Goal: Task Accomplishment & Management: Use online tool/utility

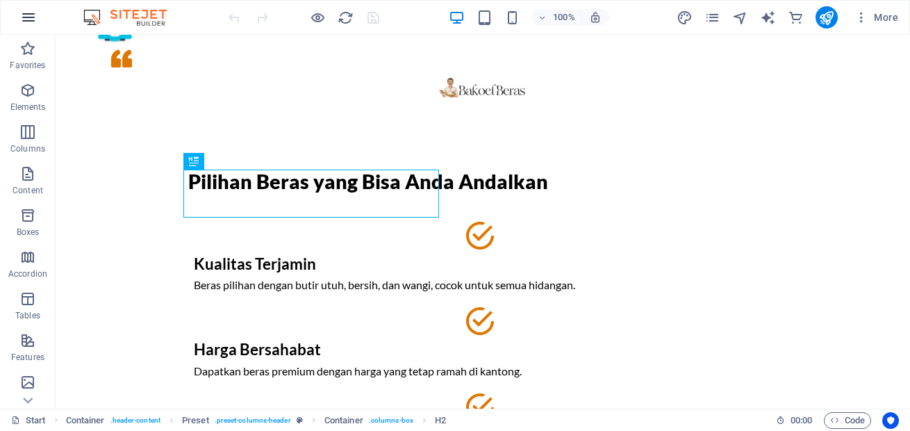
click at [24, 19] on icon "button" at bounding box center [28, 17] width 17 height 17
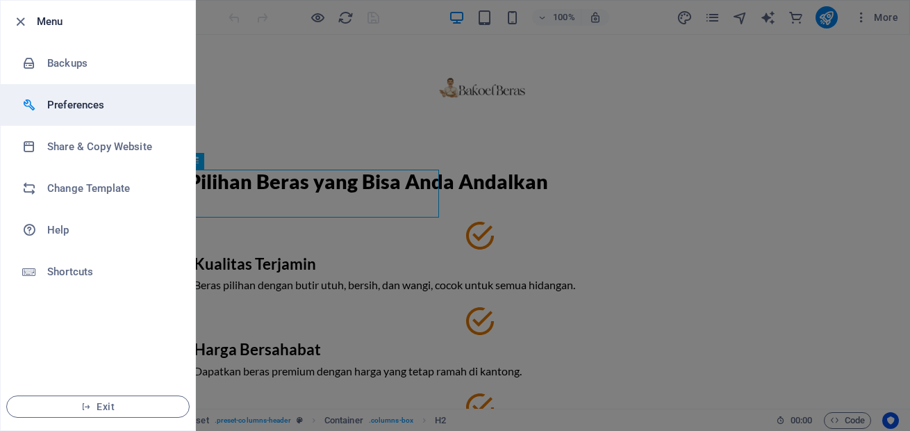
click at [88, 101] on h6 "Preferences" at bounding box center [111, 105] width 129 height 17
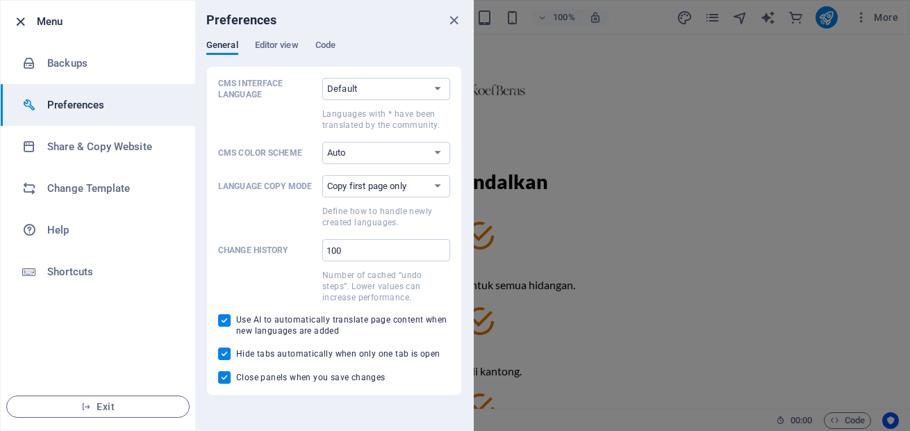
click at [24, 26] on icon "button" at bounding box center [21, 22] width 16 height 16
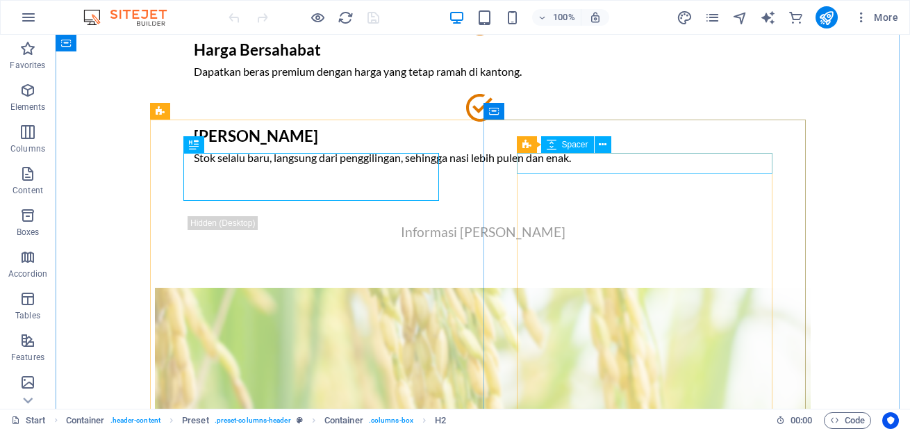
scroll to position [334, 0]
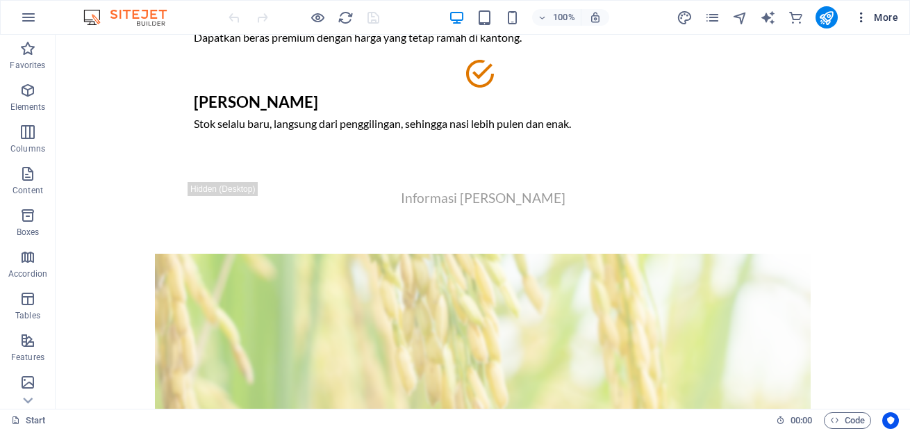
click at [885, 17] on span "More" at bounding box center [877, 17] width 44 height 14
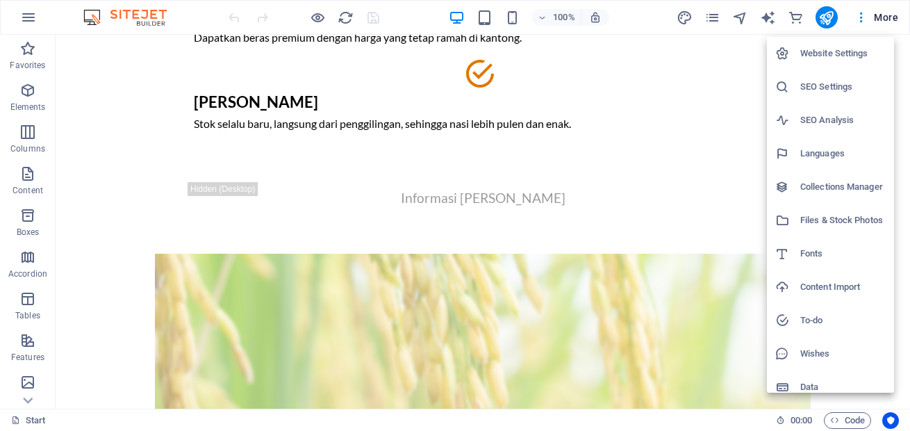
scroll to position [11, 0]
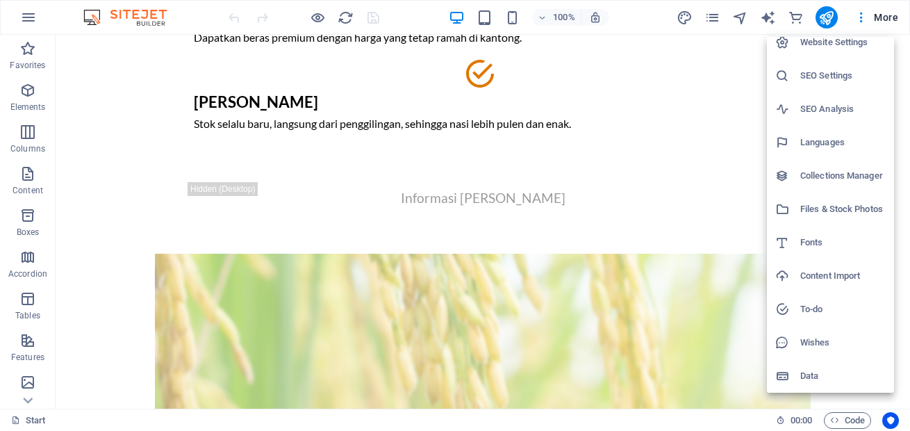
click at [344, 295] on div at bounding box center [455, 215] width 910 height 431
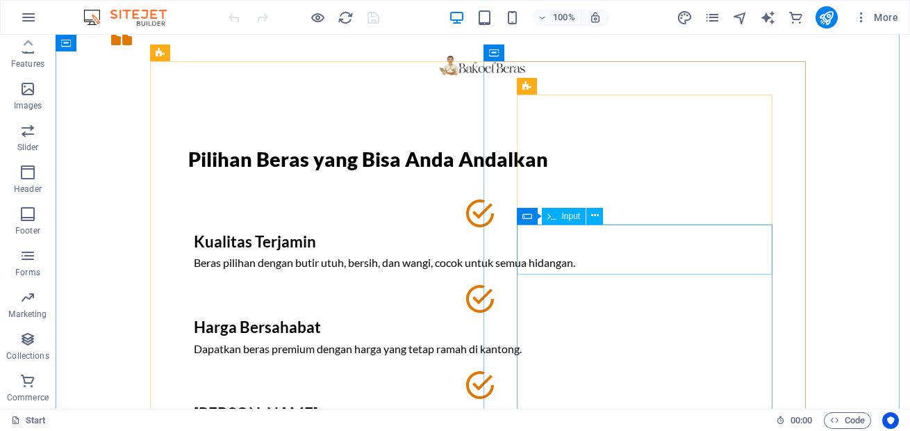
scroll to position [0, 0]
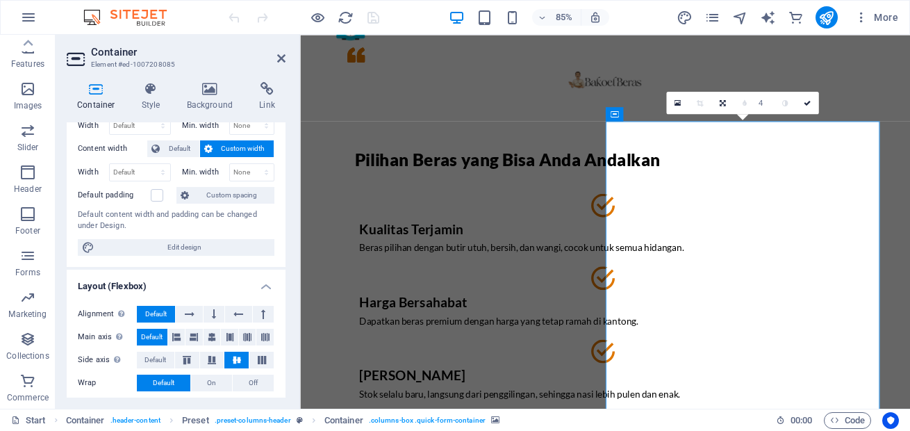
scroll to position [250, 0]
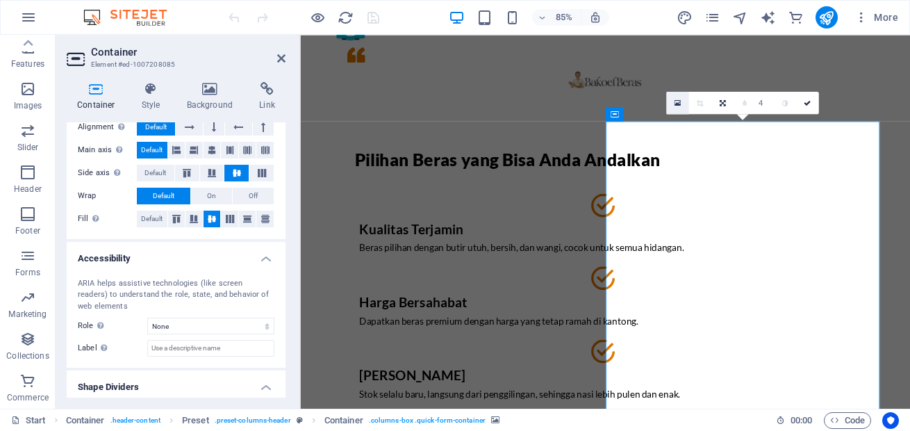
click at [680, 105] on icon at bounding box center [677, 103] width 6 height 8
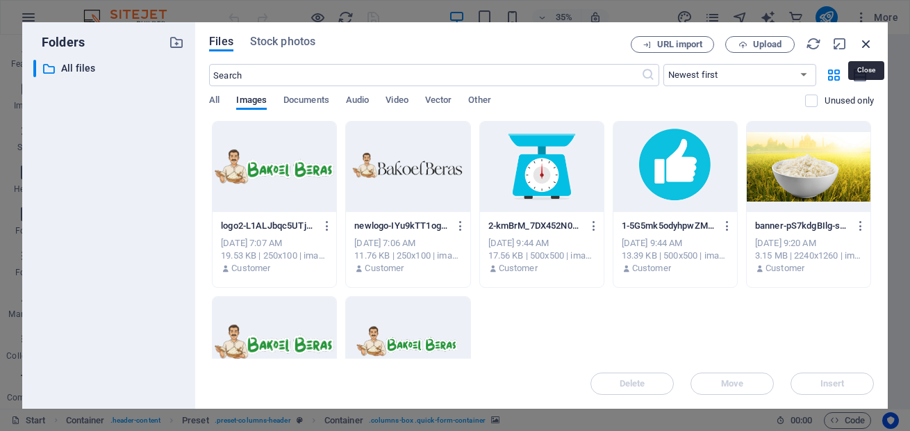
click at [870, 44] on icon "button" at bounding box center [866, 43] width 15 height 15
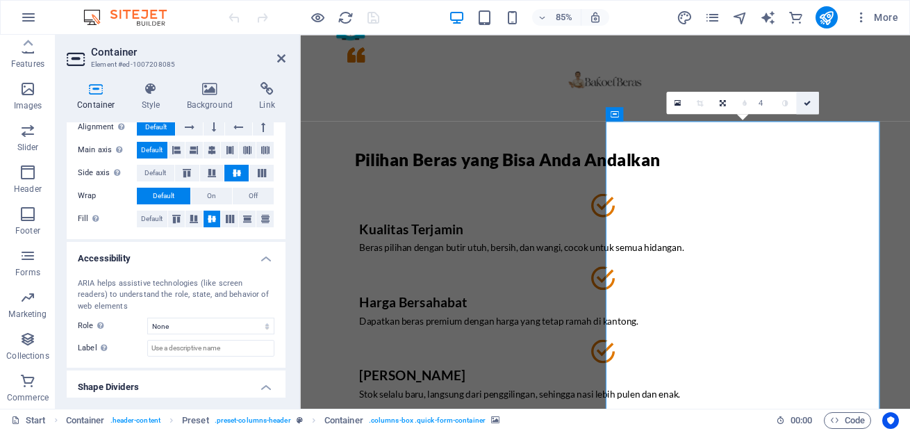
click at [810, 102] on icon at bounding box center [807, 102] width 7 height 7
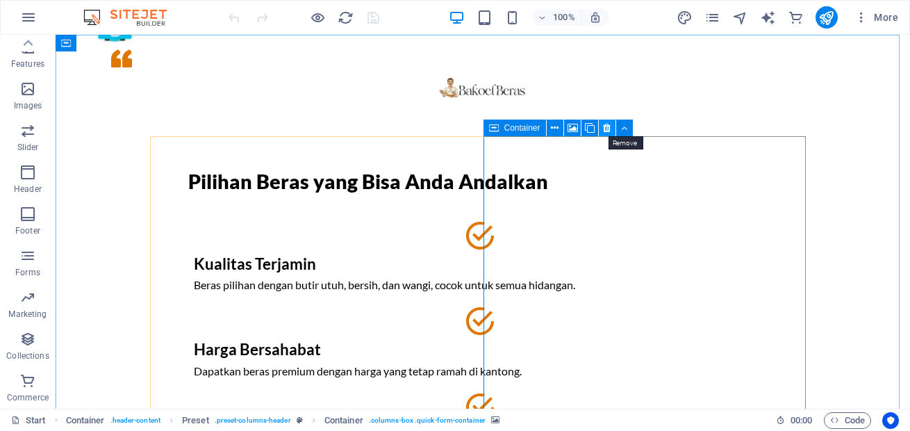
click at [607, 129] on icon at bounding box center [607, 128] width 8 height 15
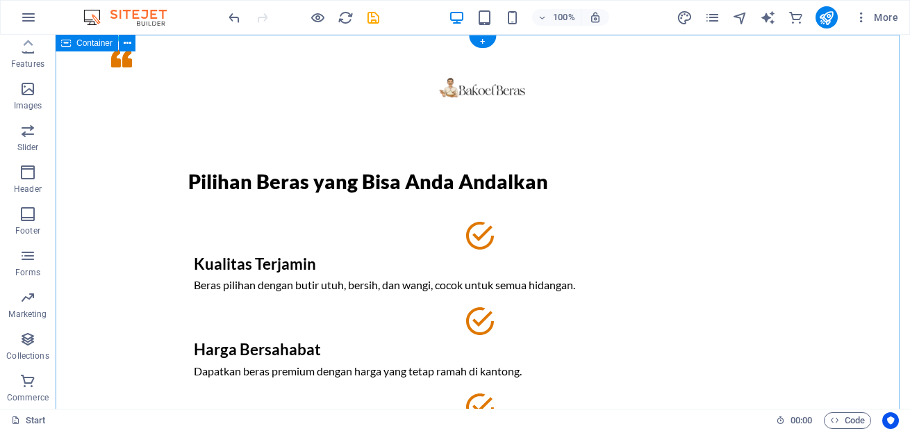
click at [855, 154] on div "Pilihan Beras yang Bisa Anda Andalkan Kualitas Terjamin Beras pilihan dengan bu…" at bounding box center [483, 336] width 855 height 603
click at [26, 95] on icon "button" at bounding box center [27, 89] width 17 height 17
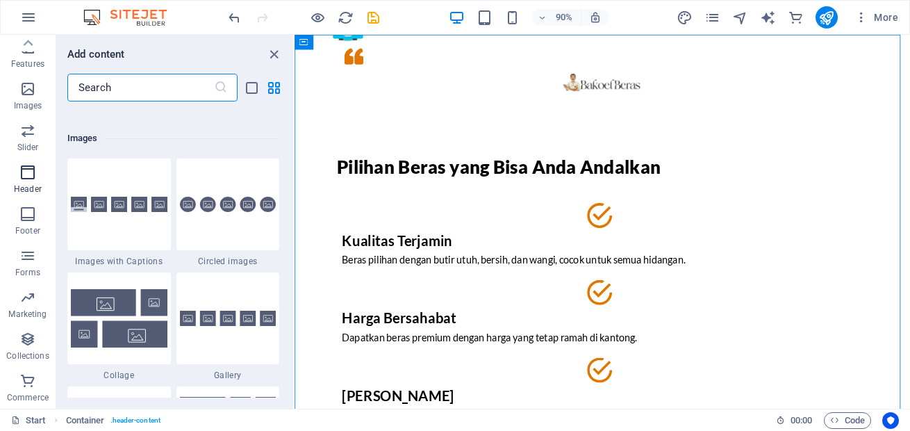
click at [26, 177] on icon "button" at bounding box center [27, 172] width 17 height 17
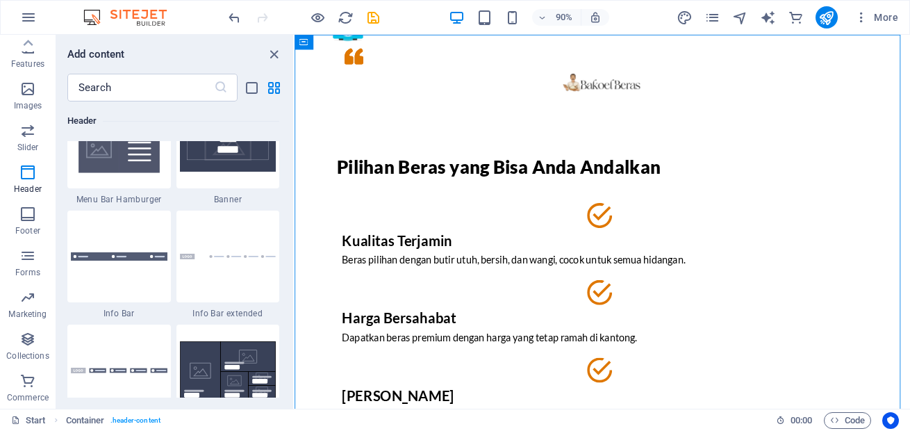
scroll to position [8785, 0]
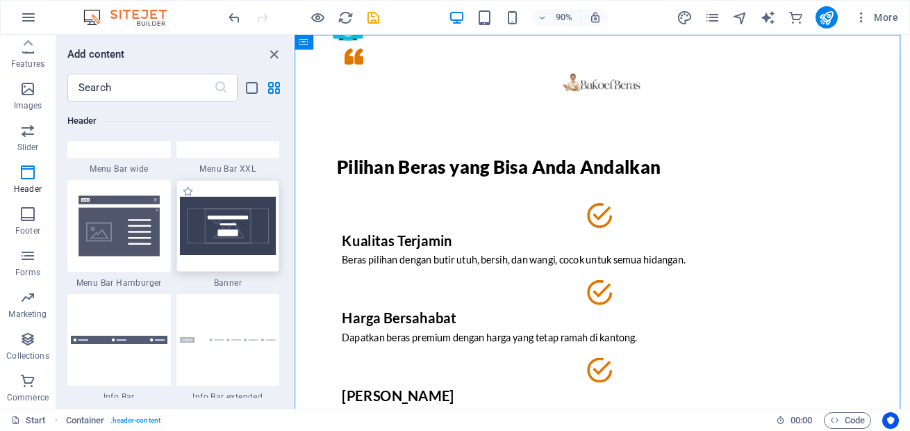
click at [210, 236] on img at bounding box center [228, 226] width 97 height 58
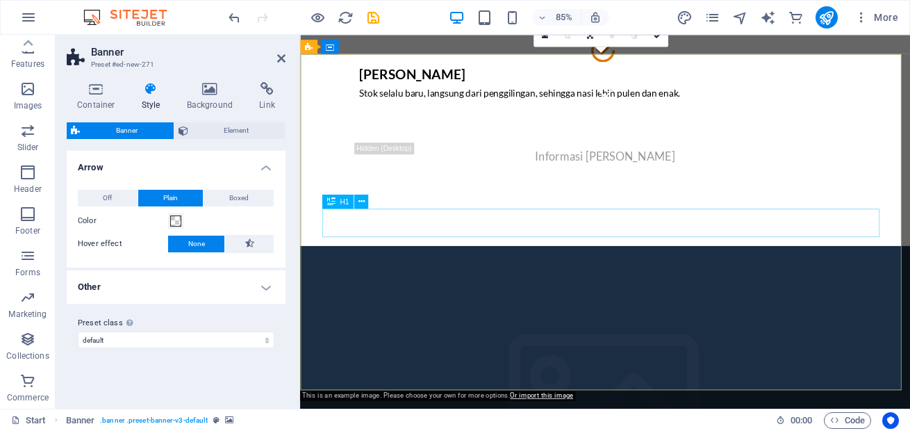
scroll to position [279, 0]
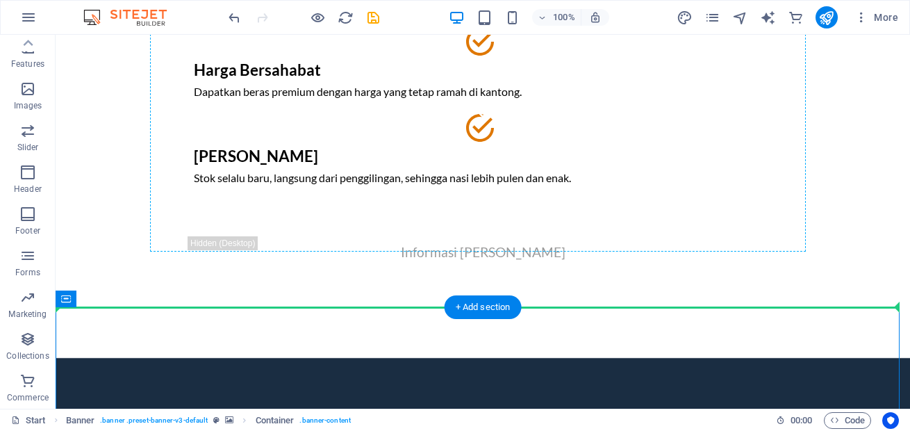
drag, startPoint x: 526, startPoint y: 413, endPoint x: 660, endPoint y: 149, distance: 295.3
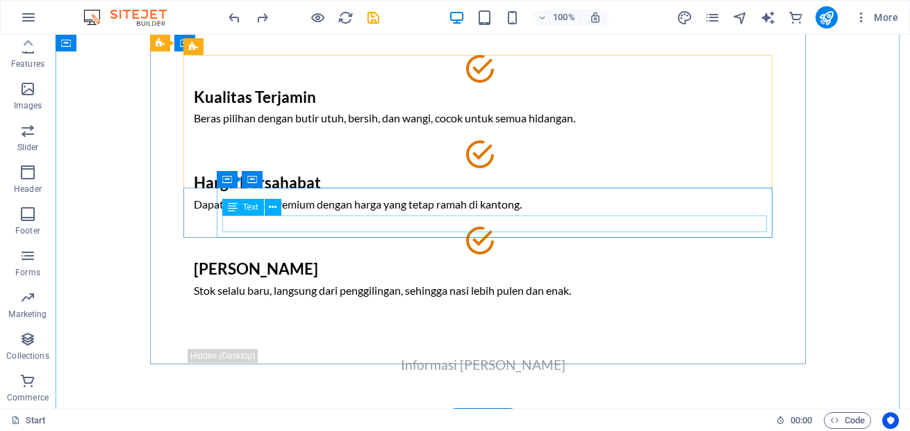
scroll to position [0, 0]
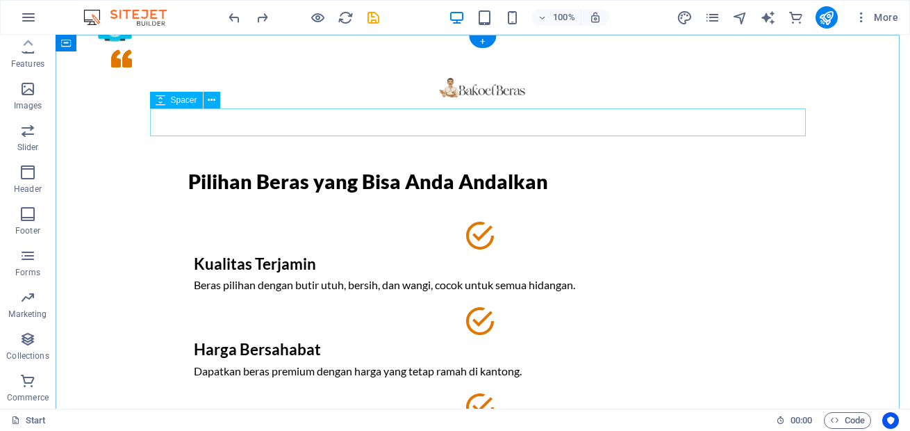
click at [438, 116] on div at bounding box center [483, 122] width 656 height 28
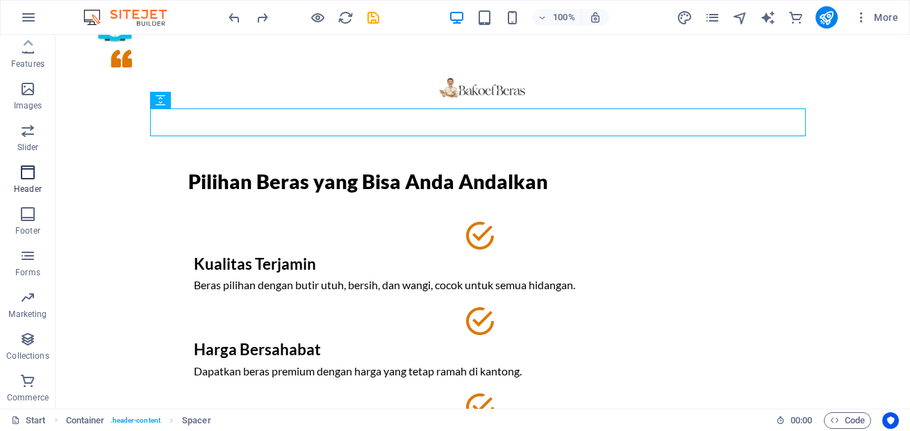
click at [22, 173] on icon "button" at bounding box center [27, 172] width 17 height 17
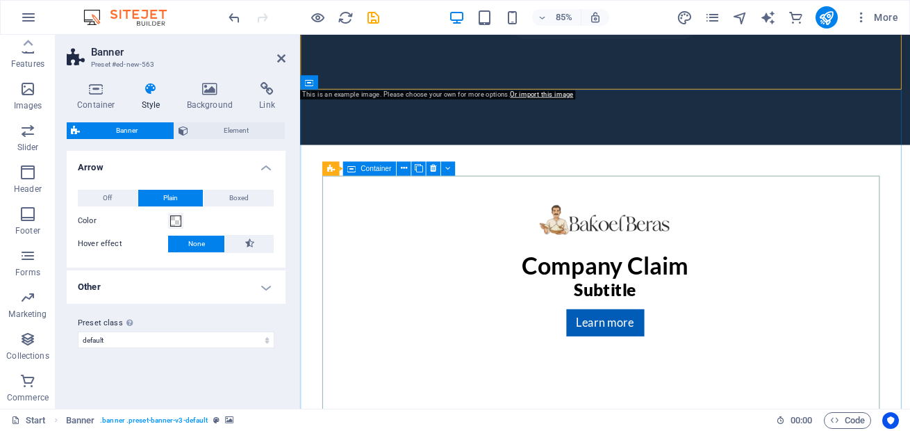
scroll to position [167, 0]
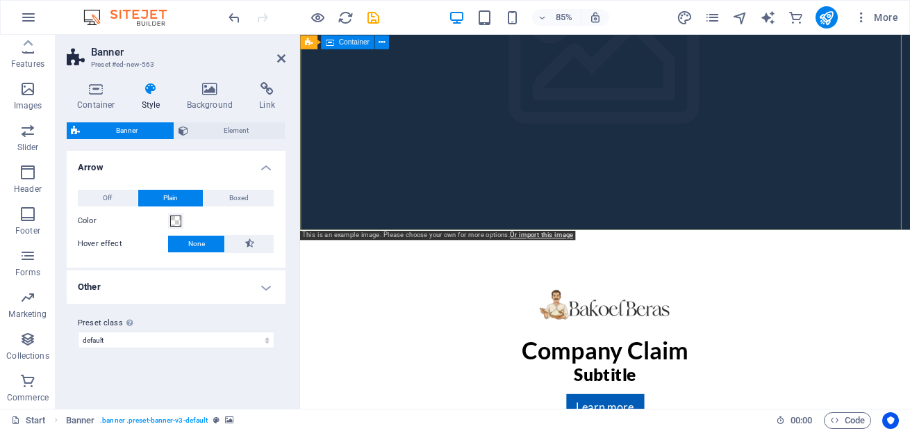
drag, startPoint x: 480, startPoint y: 113, endPoint x: 486, endPoint y: 205, distance: 92.6
click at [486, 264] on div "Company Claim Subtitle Learn more" at bounding box center [659, 404] width 718 height 281
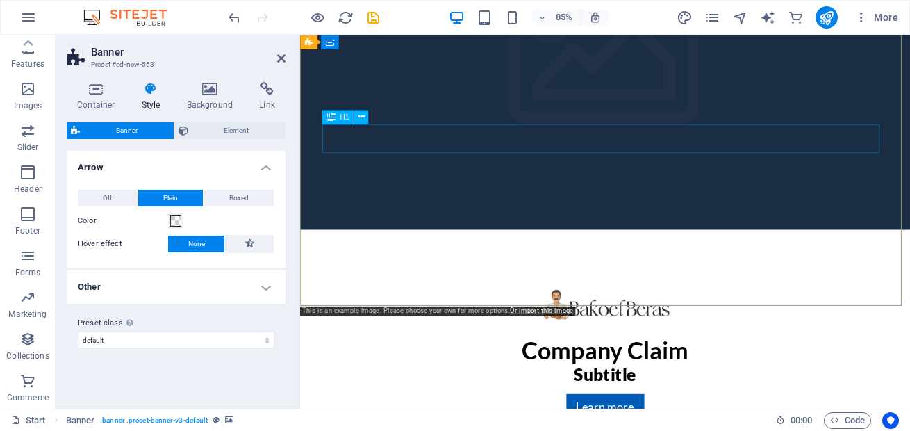
scroll to position [0, 0]
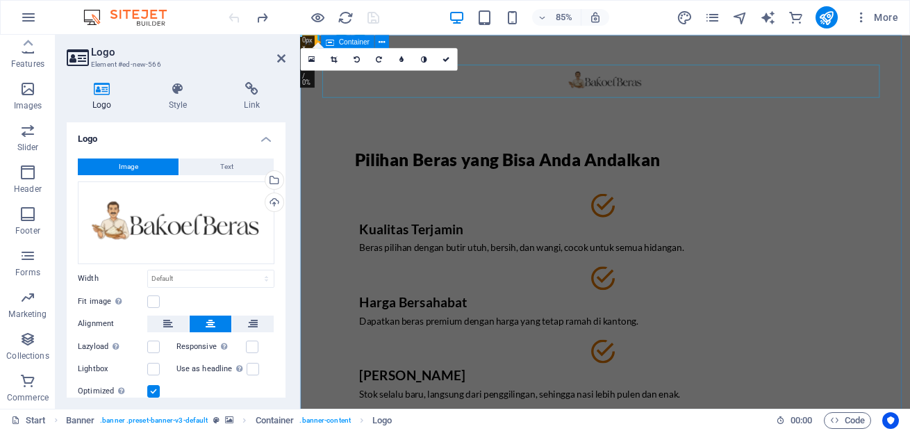
click at [778, 72] on div at bounding box center [659, 88] width 656 height 39
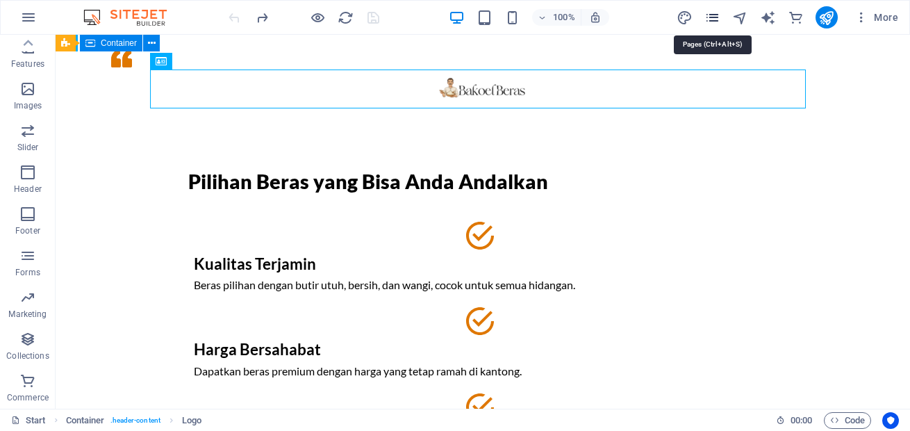
click at [716, 17] on icon "pages" at bounding box center [713, 18] width 16 height 16
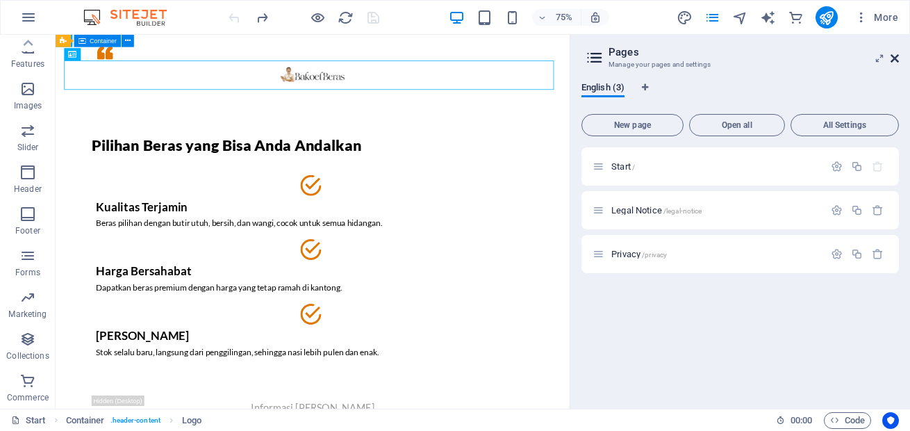
click at [895, 54] on icon at bounding box center [895, 58] width 8 height 11
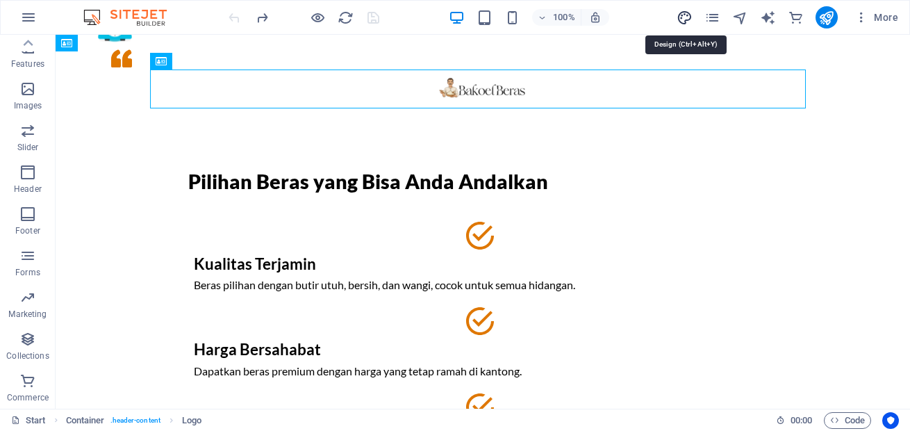
click at [684, 18] on icon "design" at bounding box center [685, 18] width 16 height 16
select select "px"
select select "400"
select select "px"
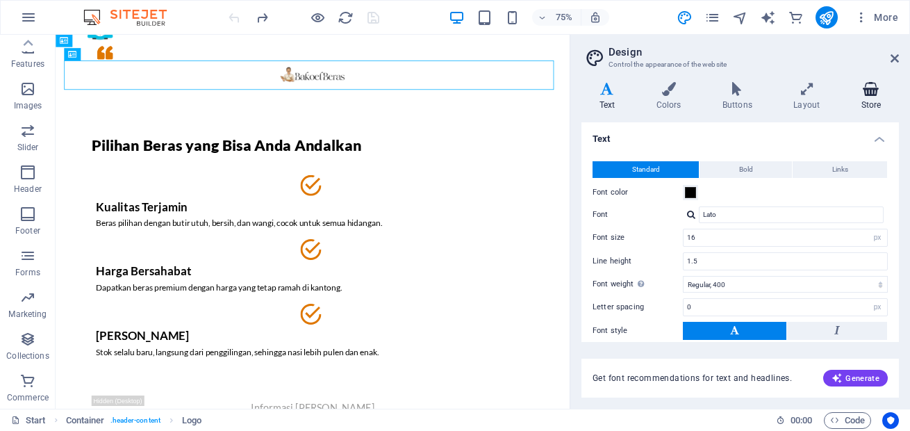
scroll to position [97, 0]
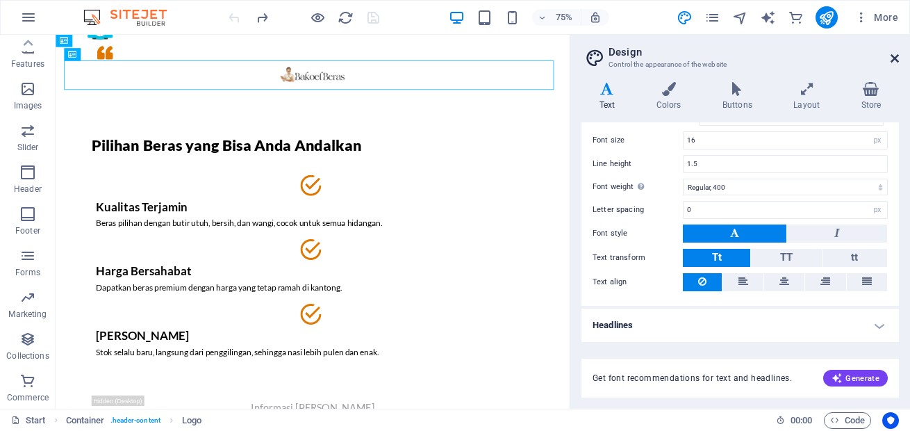
drag, startPoint x: 893, startPoint y: 59, endPoint x: 835, endPoint y: 27, distance: 66.6
click at [893, 59] on icon at bounding box center [895, 58] width 8 height 11
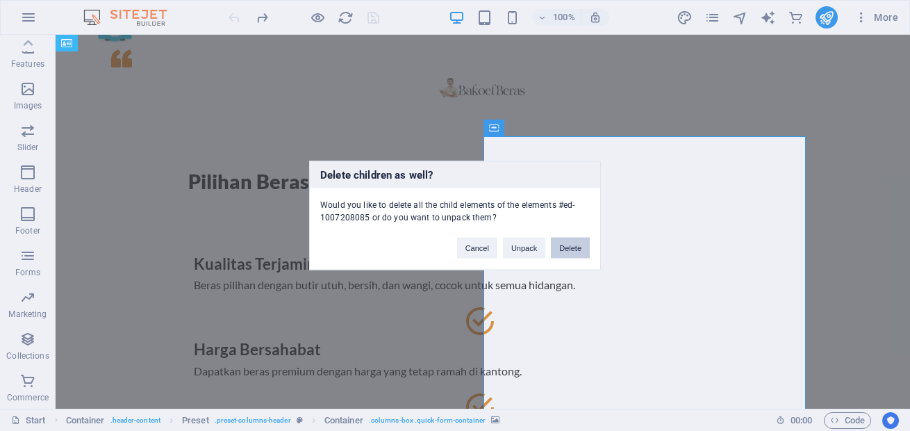
click at [572, 246] on button "Delete" at bounding box center [570, 248] width 39 height 21
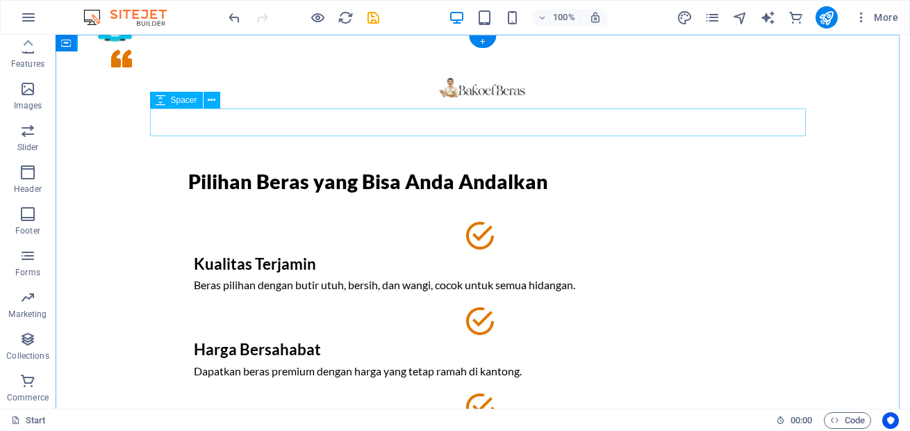
click at [468, 113] on div at bounding box center [483, 122] width 656 height 28
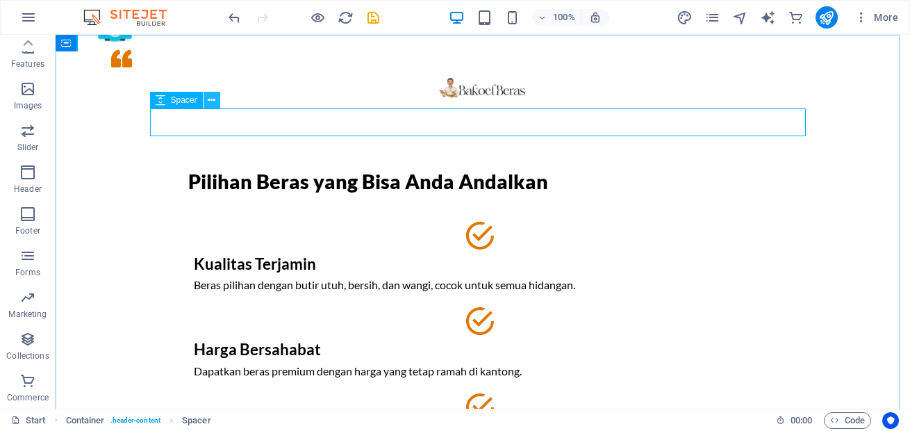
click at [211, 99] on icon at bounding box center [212, 100] width 8 height 15
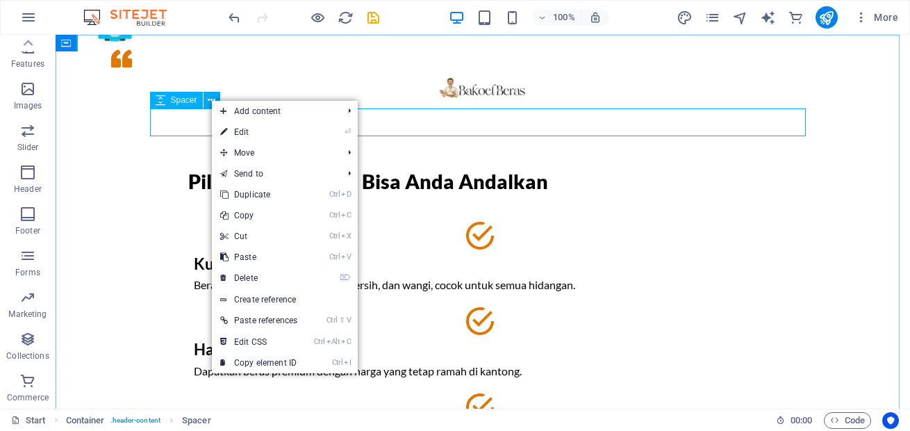
click at [159, 103] on icon at bounding box center [161, 100] width 10 height 17
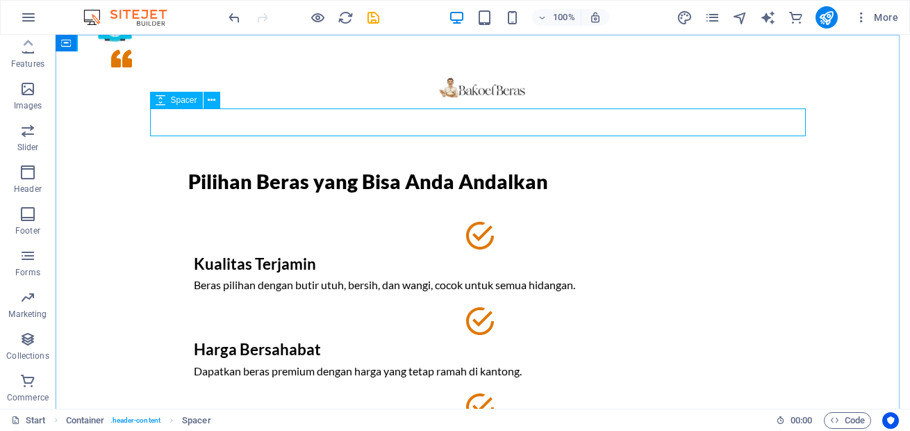
click at [159, 99] on icon at bounding box center [161, 100] width 10 height 17
select select "px"
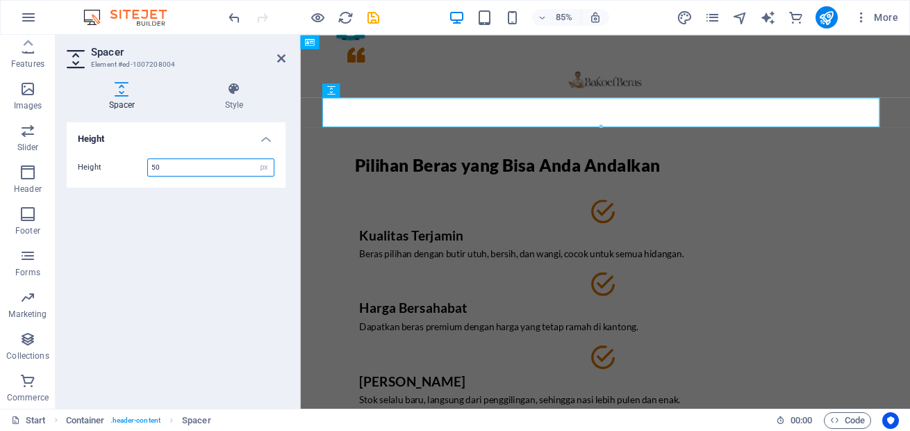
drag, startPoint x: 168, startPoint y: 165, endPoint x: 146, endPoint y: 165, distance: 22.2
click at [146, 165] on div "Height 50 px rem vh vw" at bounding box center [176, 167] width 197 height 18
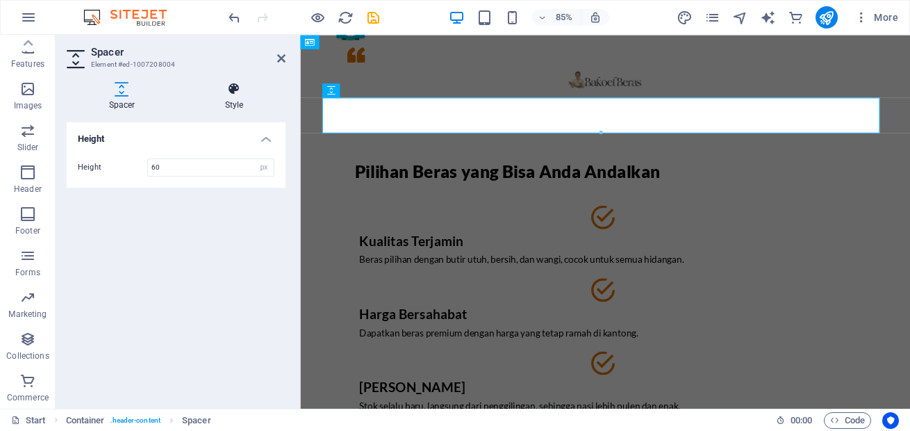
click at [238, 89] on icon at bounding box center [234, 89] width 103 height 14
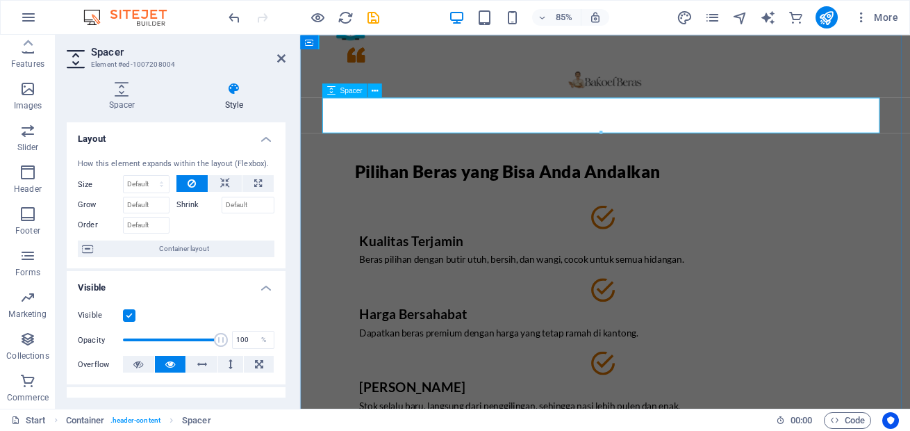
drag, startPoint x: 322, startPoint y: 125, endPoint x: 382, endPoint y: 130, distance: 59.3
click at [131, 98] on h4 "Spacer" at bounding box center [125, 96] width 116 height 29
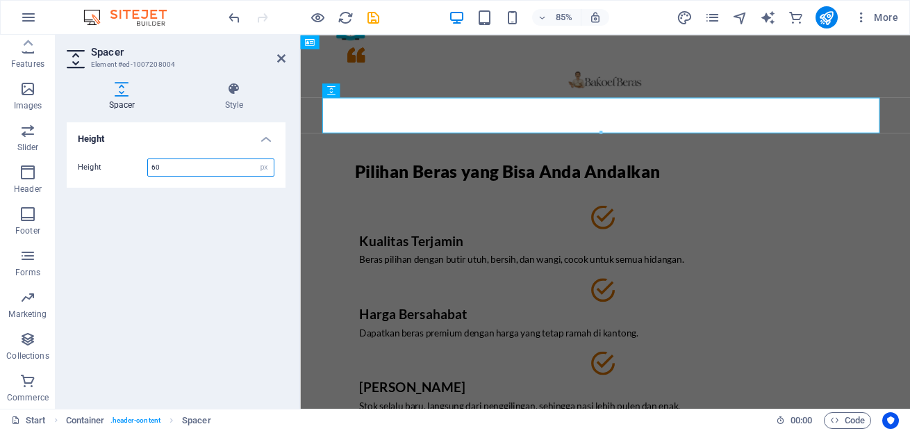
drag, startPoint x: 171, startPoint y: 163, endPoint x: 140, endPoint y: 165, distance: 31.3
click at [140, 165] on div "Height 60 px rem vh vw" at bounding box center [176, 167] width 197 height 18
type input "40"
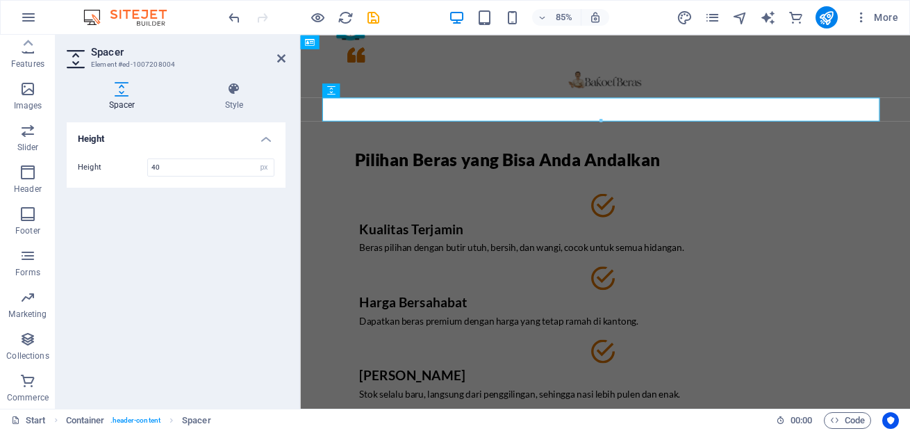
click at [199, 251] on div "Height Height 40 px rem vh vw" at bounding box center [176, 259] width 219 height 275
click at [372, 72] on div at bounding box center [659, 88] width 656 height 39
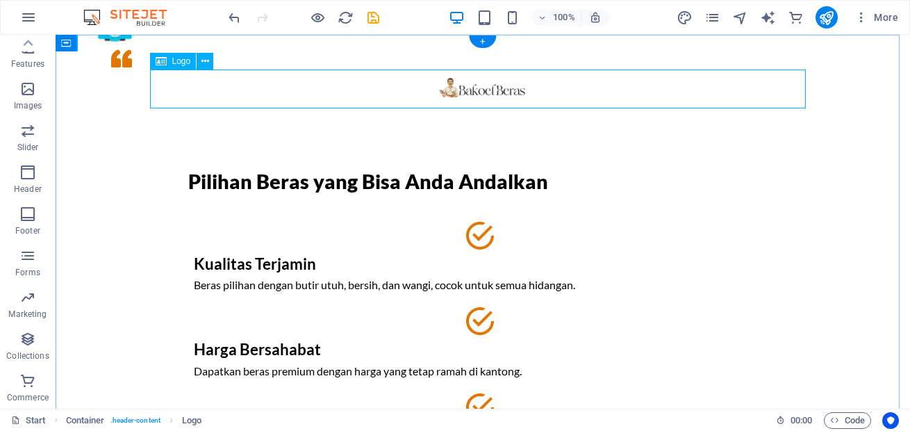
click at [403, 94] on div at bounding box center [483, 88] width 656 height 39
click at [208, 44] on icon at bounding box center [212, 43] width 8 height 15
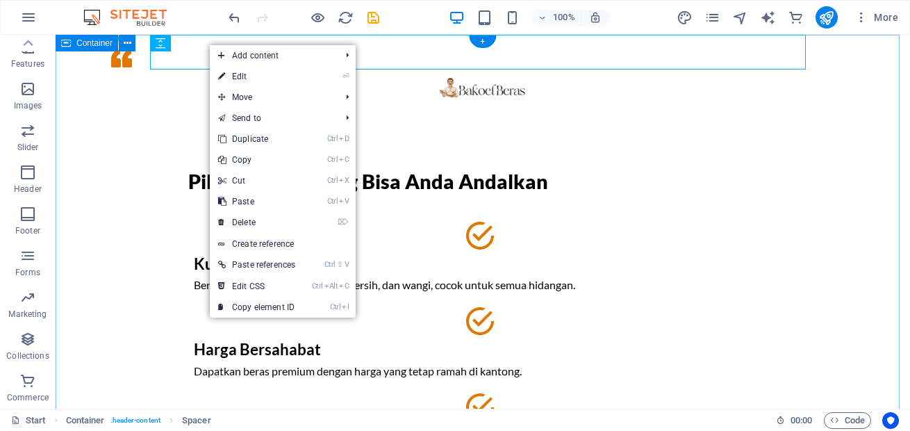
click at [110, 116] on div "Pilihan Beras yang Bisa Anda Andalkan Kualitas Terjamin Beras pilihan dengan bu…" at bounding box center [483, 336] width 855 height 603
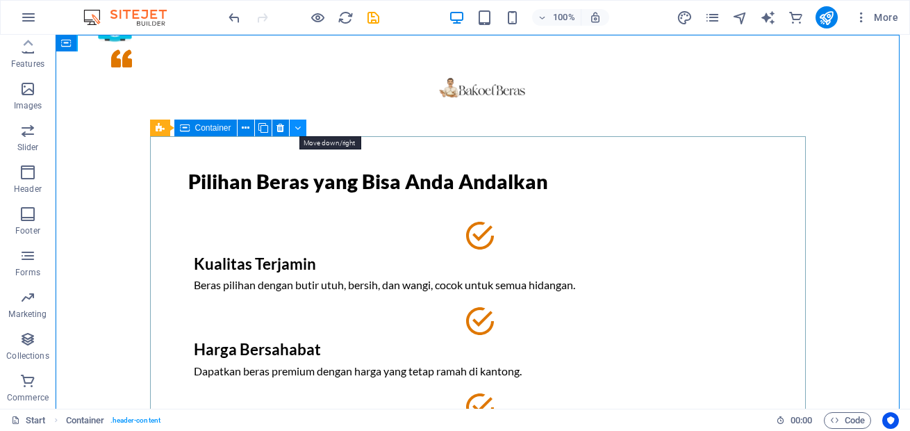
click at [297, 126] on icon at bounding box center [298, 128] width 6 height 15
click at [297, 129] on icon at bounding box center [298, 128] width 6 height 15
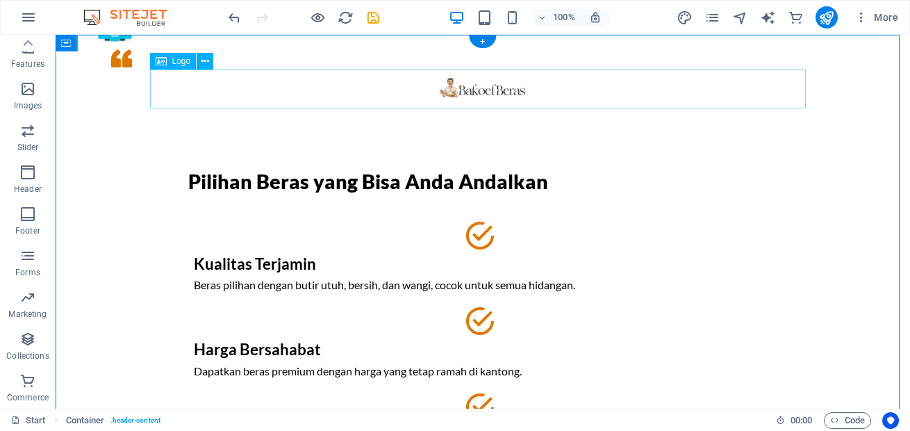
click at [338, 104] on div at bounding box center [483, 88] width 656 height 39
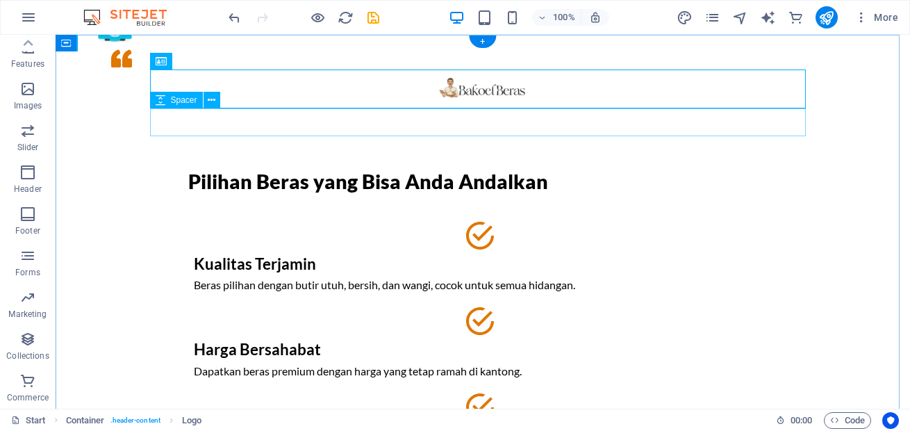
click at [213, 132] on div at bounding box center [483, 122] width 656 height 28
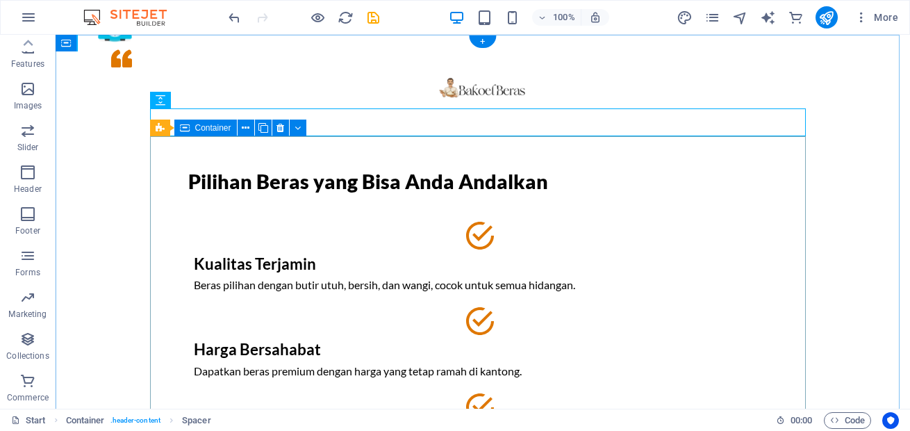
drag, startPoint x: 81, startPoint y: 137, endPoint x: 192, endPoint y: 143, distance: 110.7
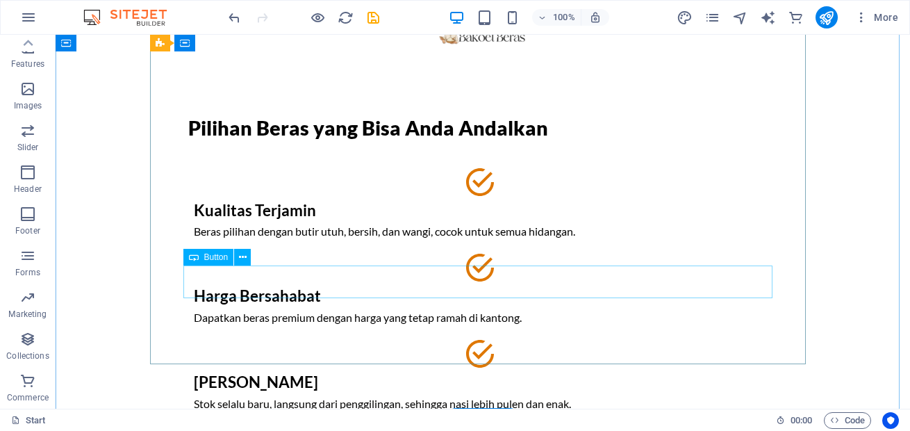
scroll to position [0, 0]
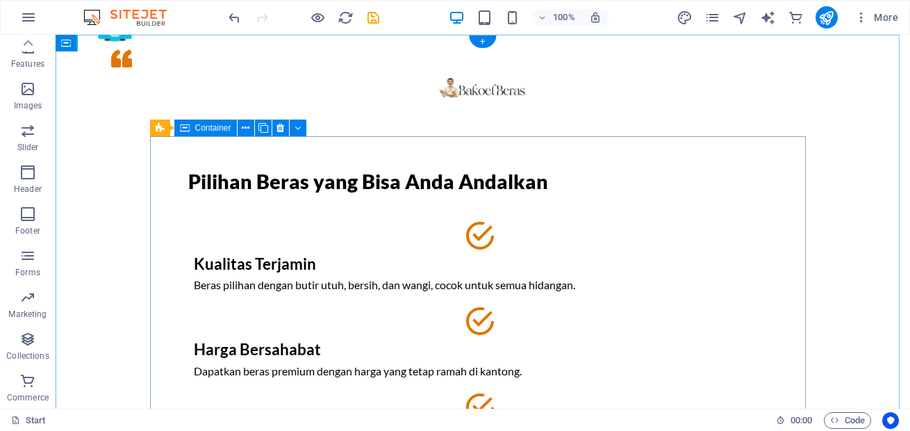
click at [465, 136] on div "Pilihan Beras yang Bisa Anda Andalkan Kualitas Terjamin Beras pilihan dengan bu…" at bounding box center [483, 358] width 656 height 445
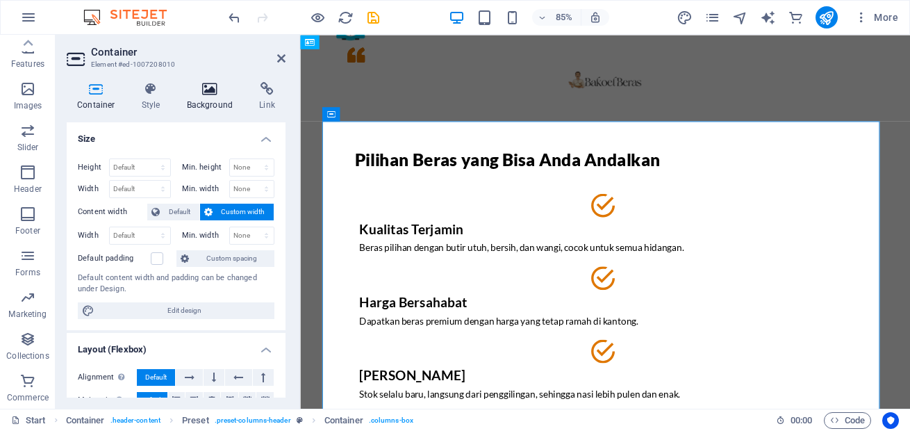
click at [209, 95] on icon at bounding box center [210, 89] width 67 height 14
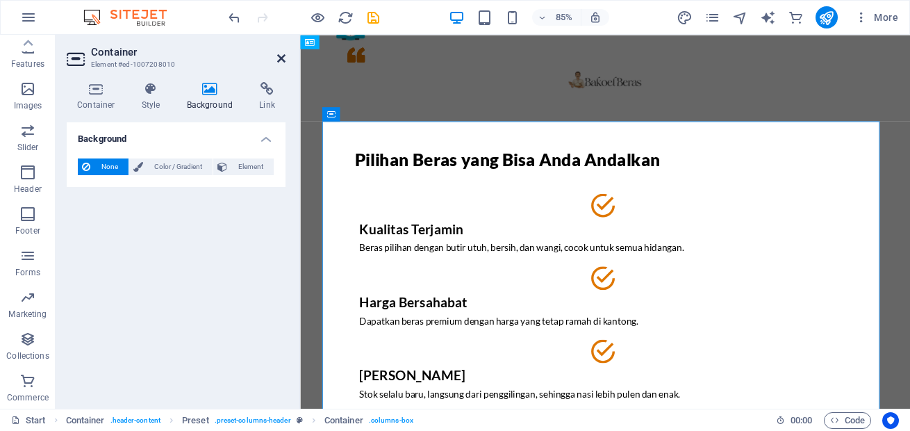
click at [284, 56] on icon at bounding box center [281, 58] width 8 height 11
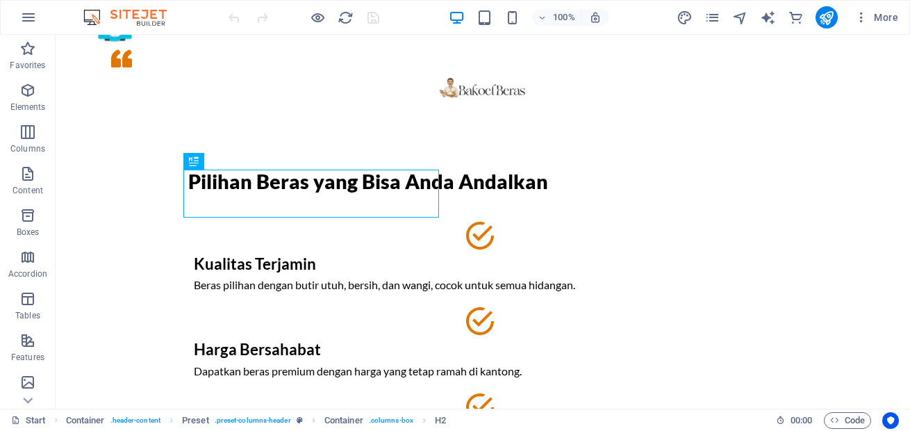
click at [90, 18] on img at bounding box center [132, 17] width 104 height 17
click at [28, 19] on icon "button" at bounding box center [28, 17] width 17 height 17
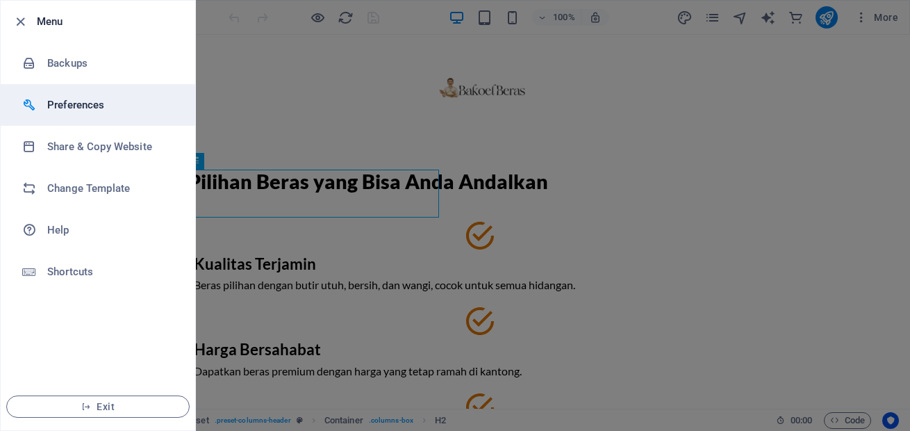
click at [61, 104] on h6 "Preferences" at bounding box center [111, 105] width 129 height 17
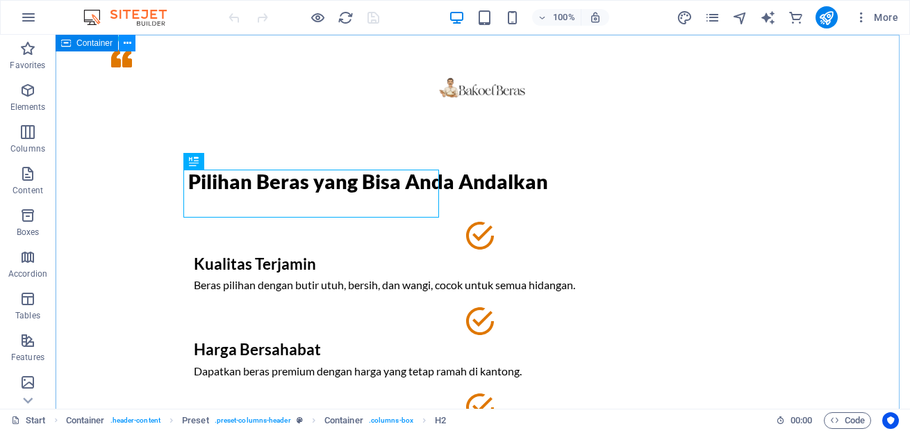
click at [129, 42] on icon at bounding box center [128, 43] width 8 height 15
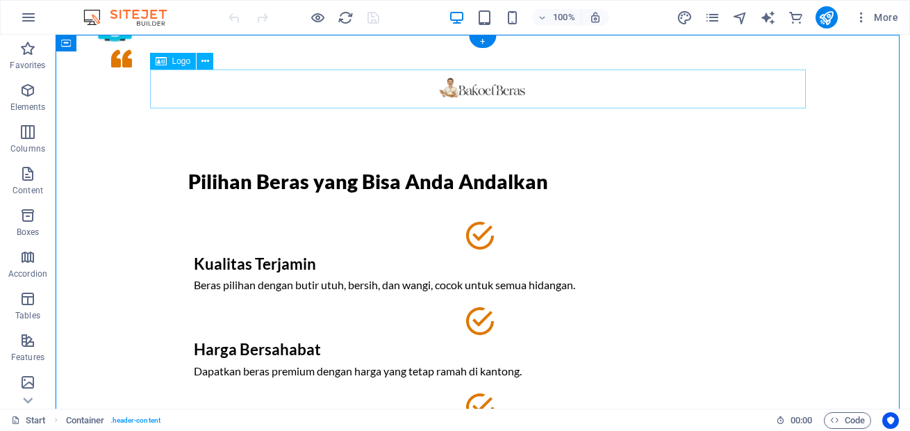
click at [648, 95] on div at bounding box center [483, 88] width 656 height 39
click at [206, 60] on icon at bounding box center [206, 61] width 8 height 15
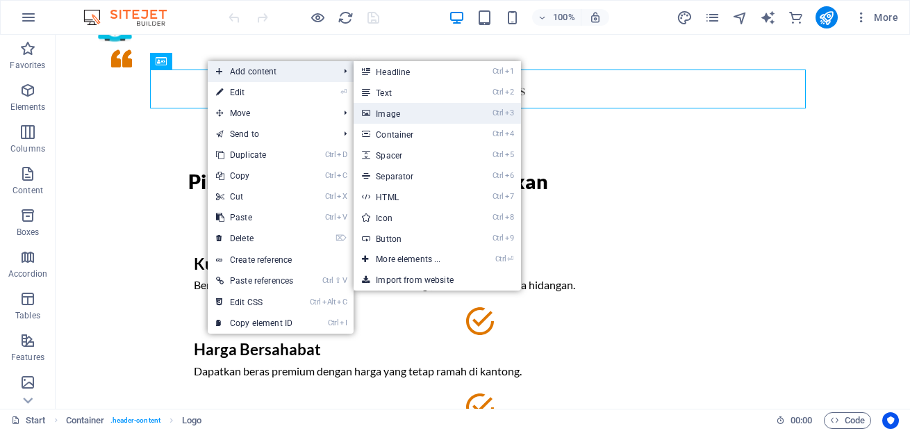
click at [417, 115] on link "Ctrl 3 Image" at bounding box center [411, 113] width 115 height 21
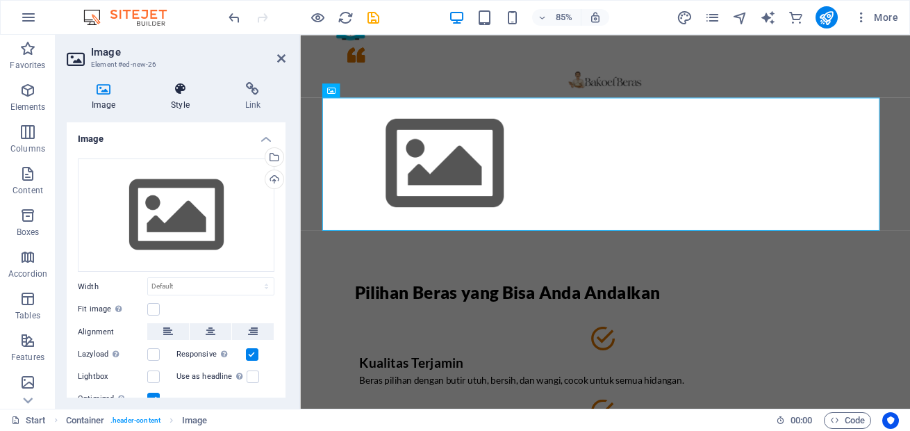
click at [187, 103] on h4 "Style" at bounding box center [183, 96] width 74 height 29
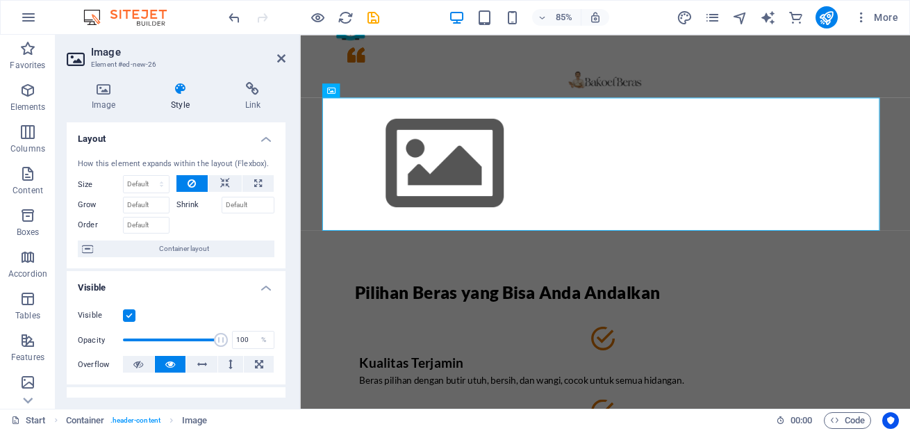
click at [275, 56] on h2 "Image" at bounding box center [188, 52] width 195 height 13
click at [101, 102] on h4 "Image" at bounding box center [106, 96] width 79 height 29
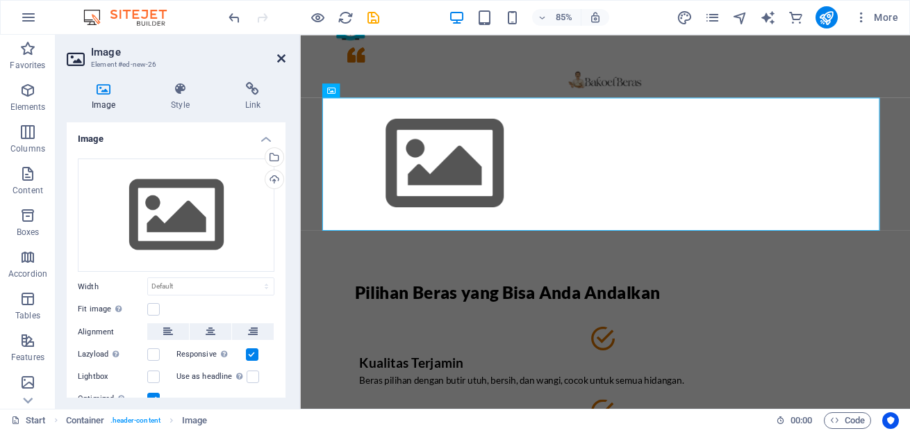
click at [280, 60] on icon at bounding box center [281, 58] width 8 height 11
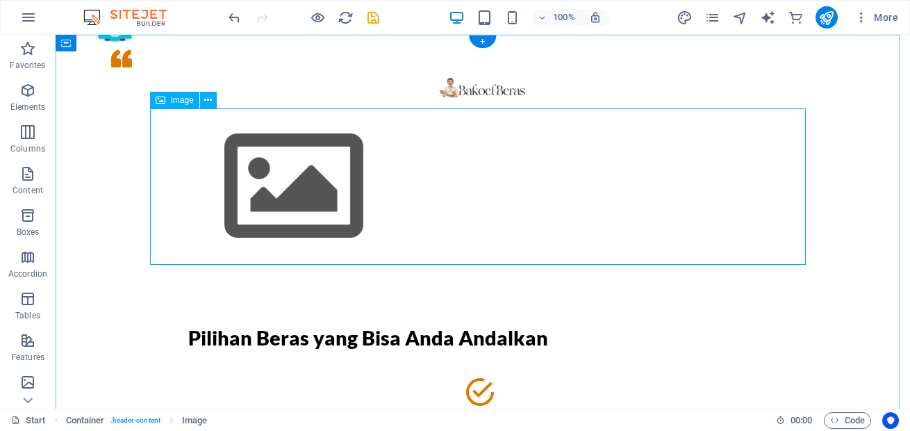
click at [331, 193] on figure at bounding box center [483, 186] width 656 height 156
click at [265, 178] on figure at bounding box center [483, 186] width 656 height 156
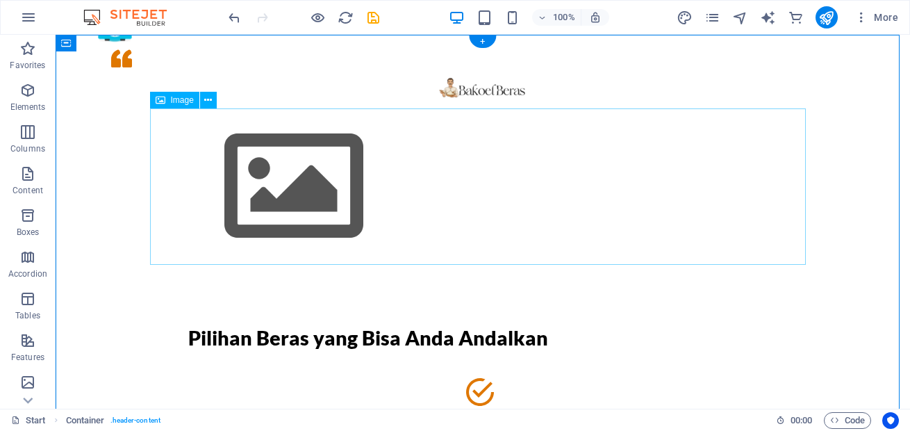
click at [296, 183] on figure at bounding box center [483, 186] width 656 height 156
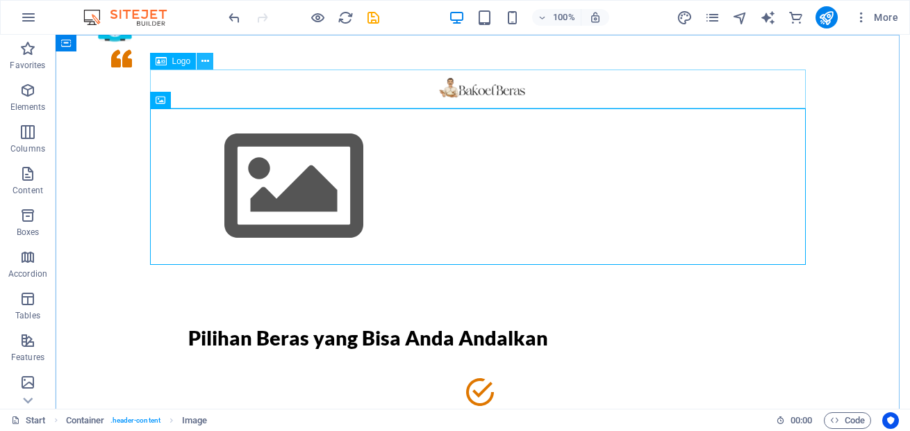
click at [207, 62] on icon at bounding box center [206, 61] width 8 height 15
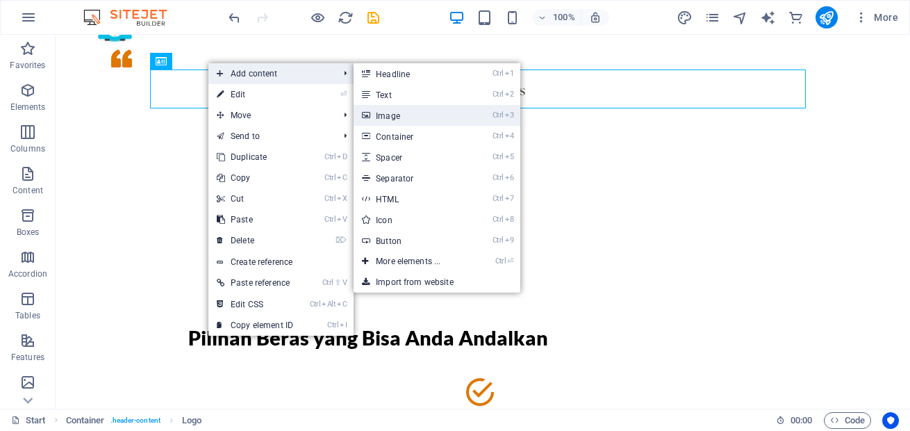
click at [416, 115] on link "Ctrl 3 Image" at bounding box center [411, 115] width 115 height 21
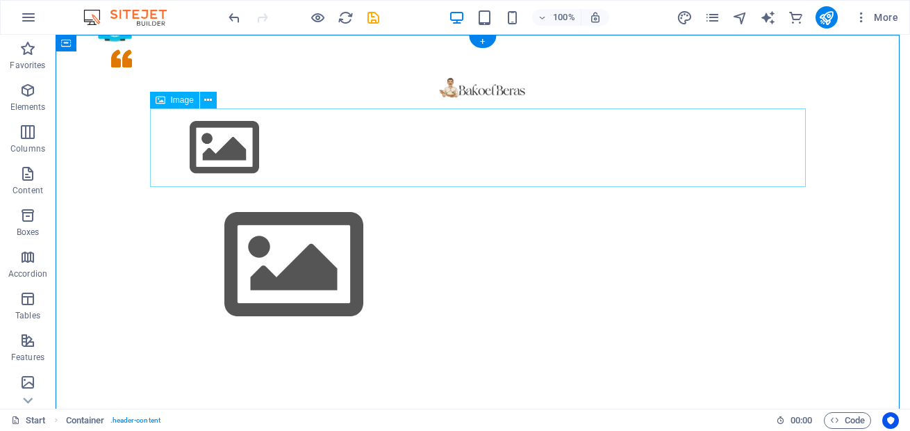
click at [263, 161] on figure at bounding box center [483, 147] width 656 height 79
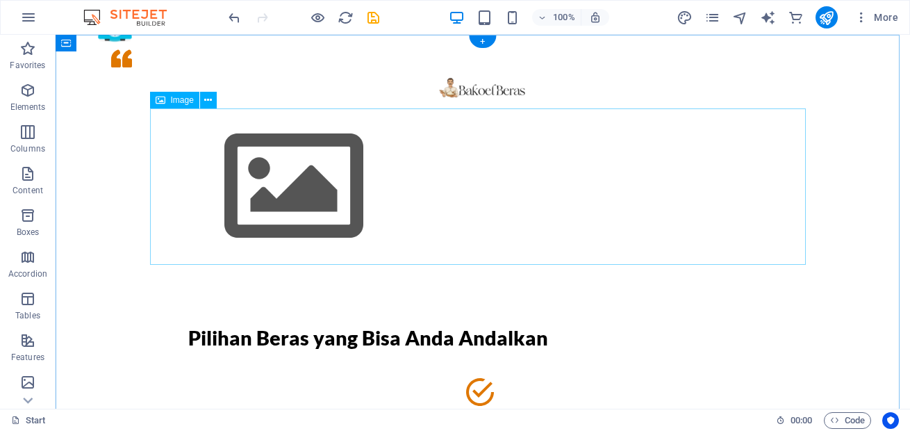
click at [263, 161] on figure at bounding box center [483, 186] width 656 height 156
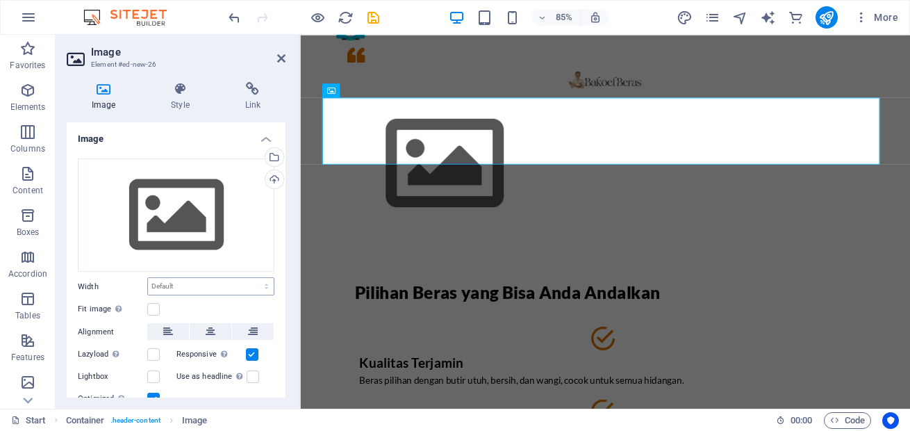
scroll to position [53, 0]
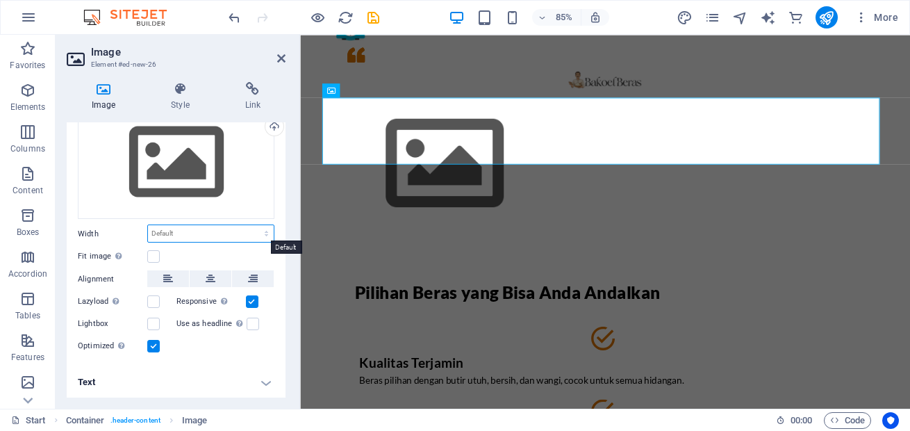
select select "px"
click at [252, 225] on select "Default auto px rem % em vh vw" at bounding box center [211, 233] width 126 height 17
type input "200"
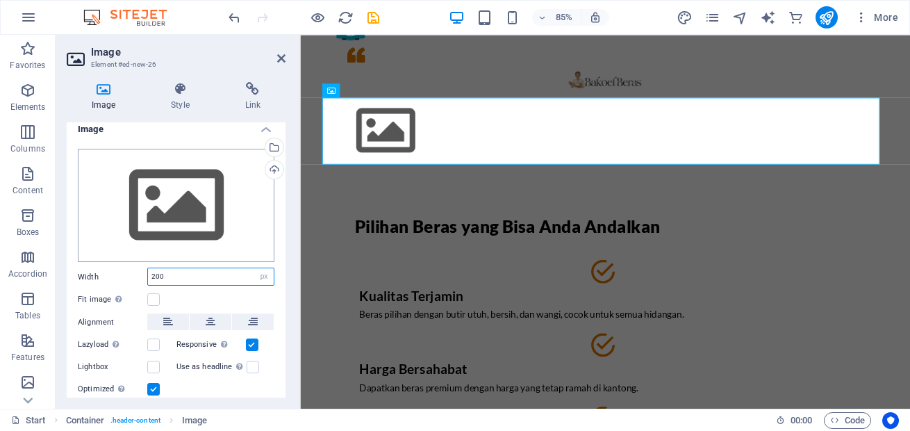
scroll to position [0, 0]
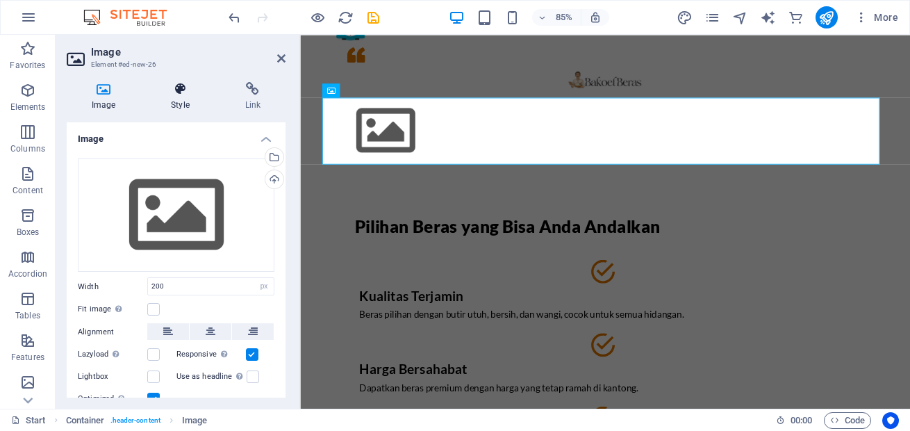
click at [164, 107] on h4 "Style" at bounding box center [183, 96] width 74 height 29
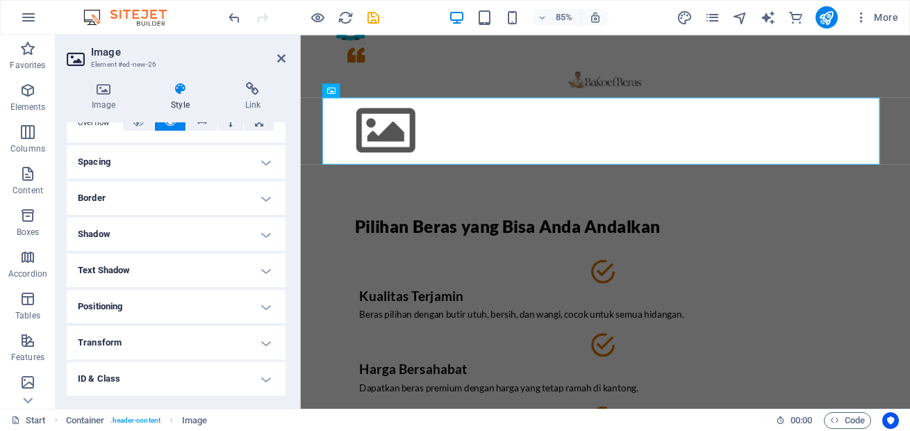
scroll to position [145, 0]
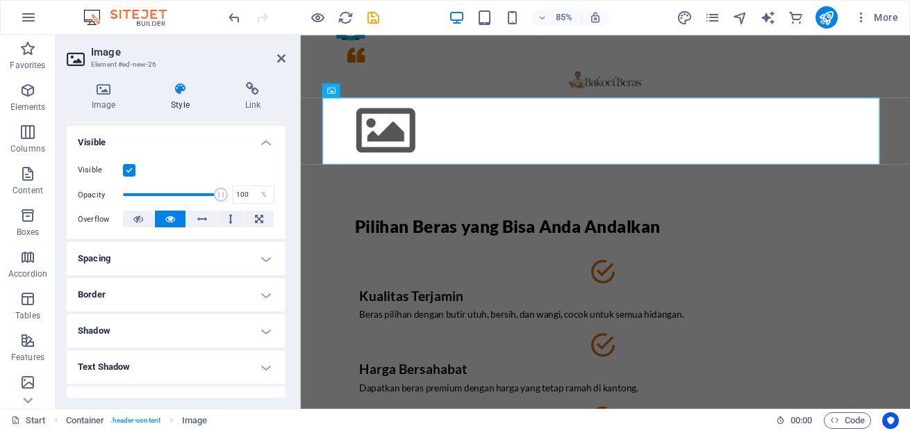
click at [155, 261] on h4 "Spacing" at bounding box center [176, 258] width 219 height 33
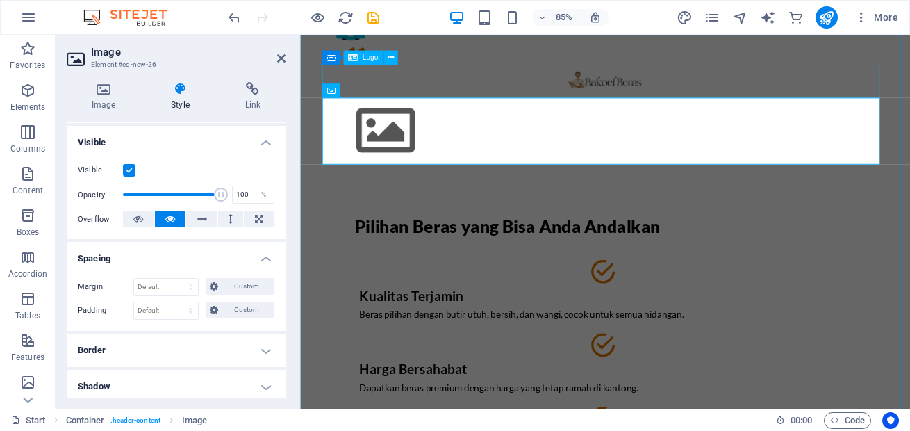
click at [430, 85] on div at bounding box center [659, 88] width 656 height 39
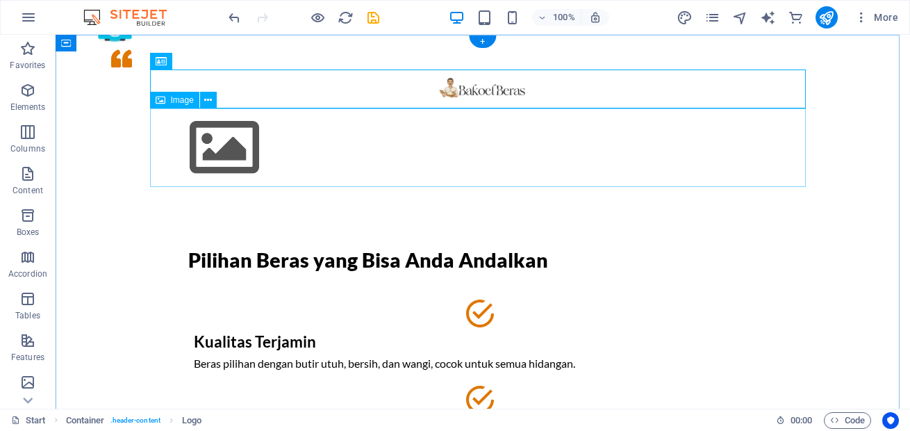
click at [247, 162] on figure at bounding box center [483, 147] width 656 height 79
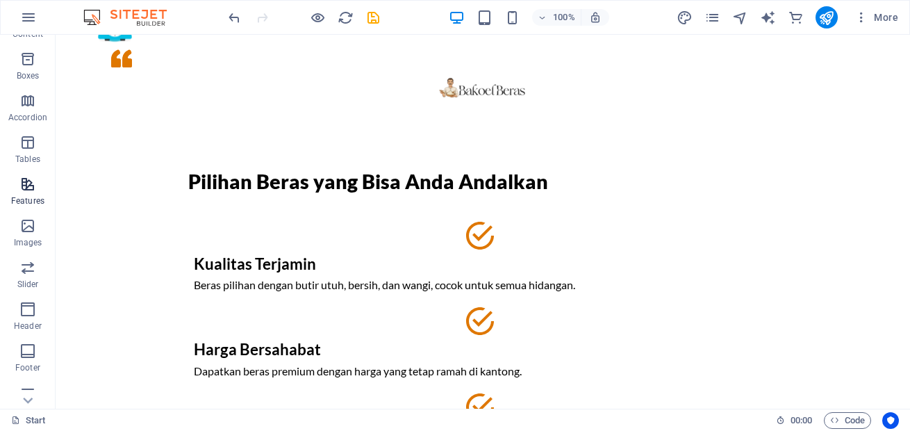
scroll to position [167, 0]
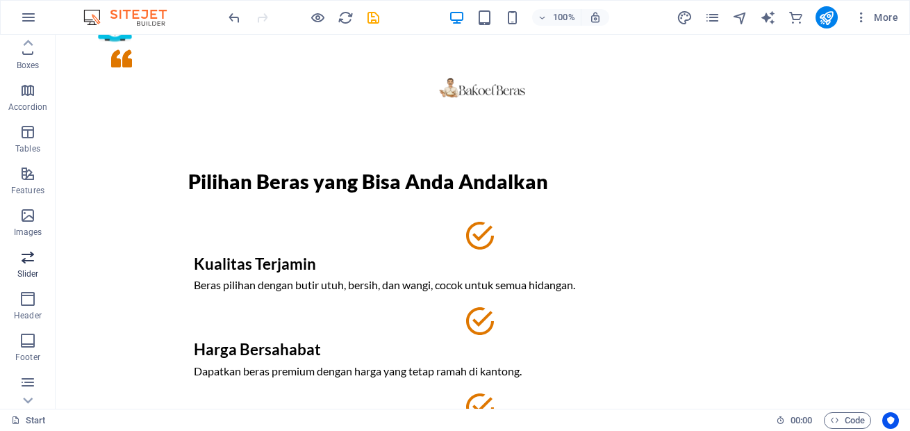
click at [31, 267] on span "Slider" at bounding box center [28, 265] width 56 height 33
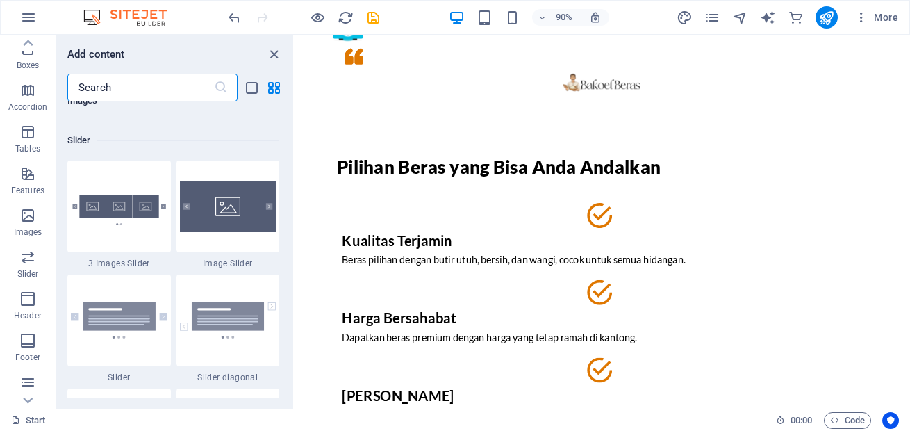
scroll to position [7879, 0]
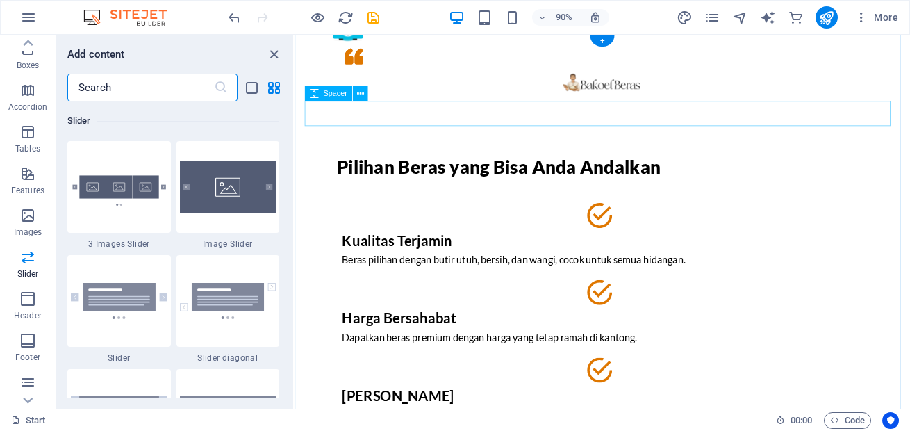
click at [403, 114] on div at bounding box center [637, 122] width 656 height 28
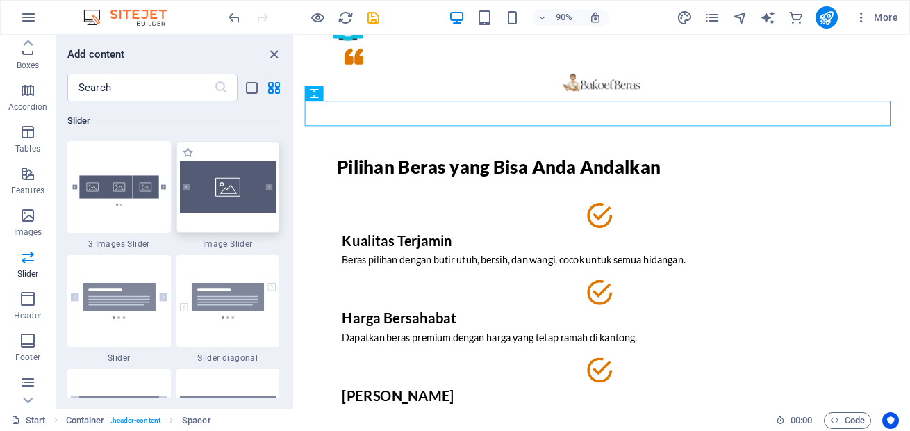
click at [232, 204] on img at bounding box center [228, 186] width 97 height 51
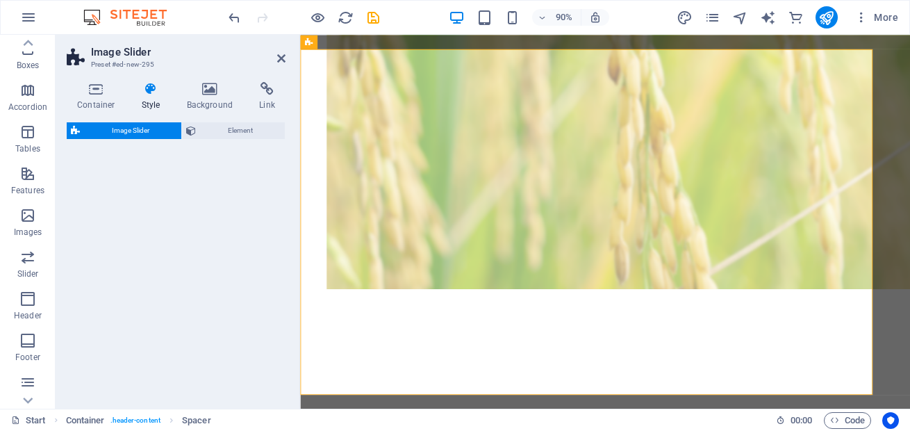
select select "rem"
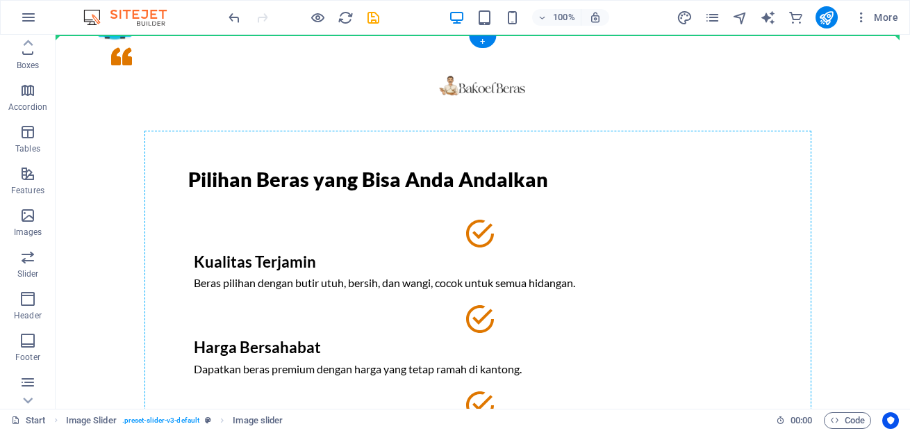
scroll to position [0, 0]
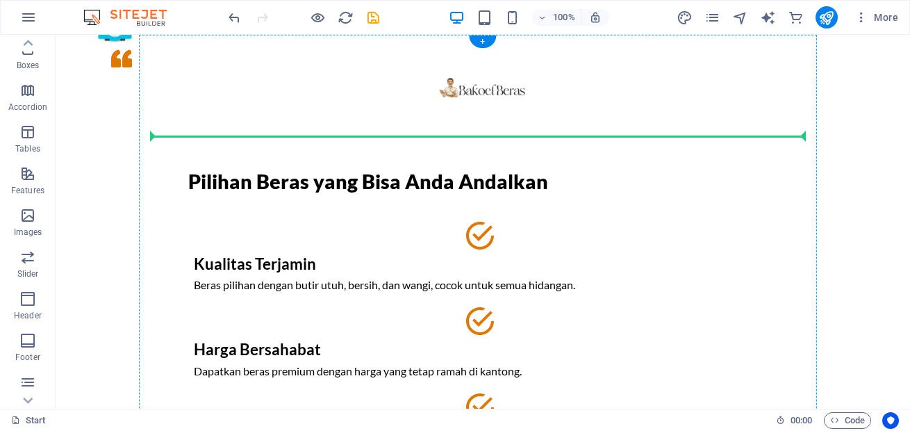
drag, startPoint x: 467, startPoint y: 320, endPoint x: 523, endPoint y: 128, distance: 199.9
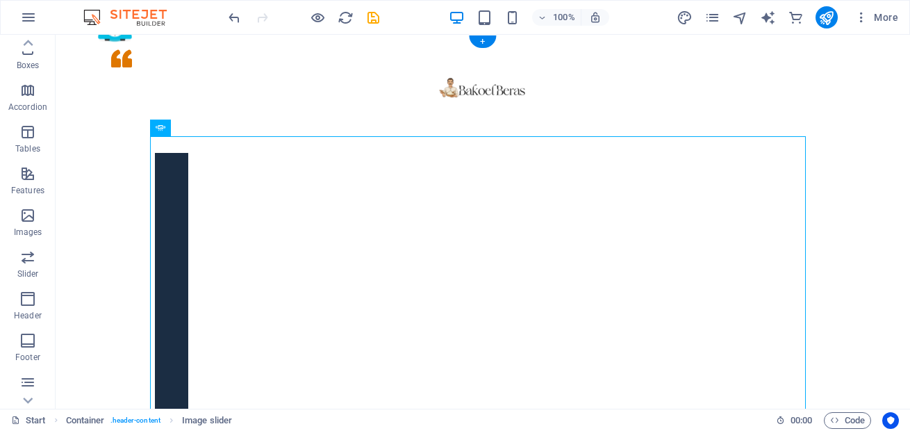
scroll to position [250, 0]
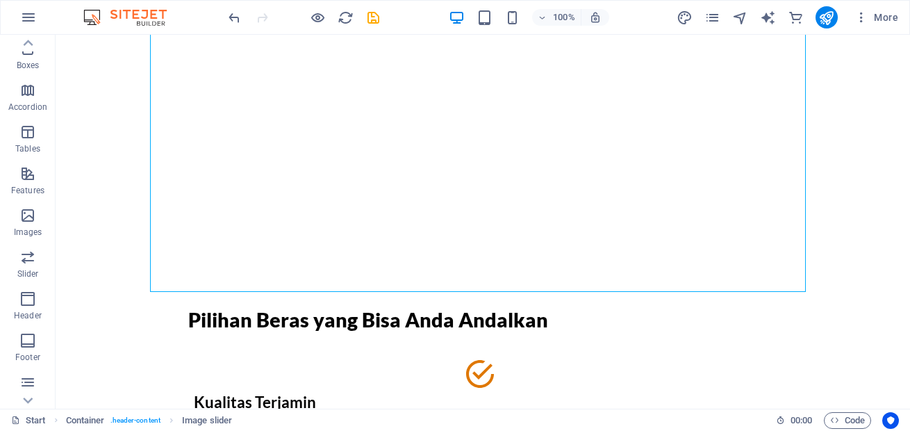
scroll to position [0, 0]
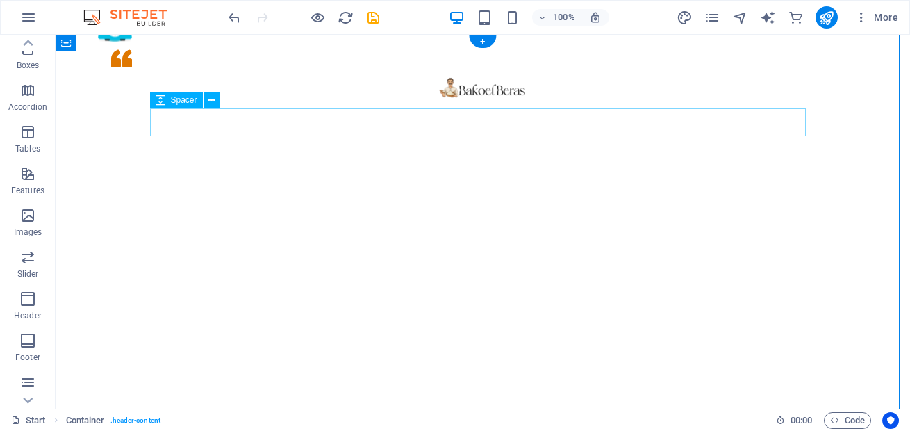
click at [502, 122] on div at bounding box center [483, 122] width 656 height 28
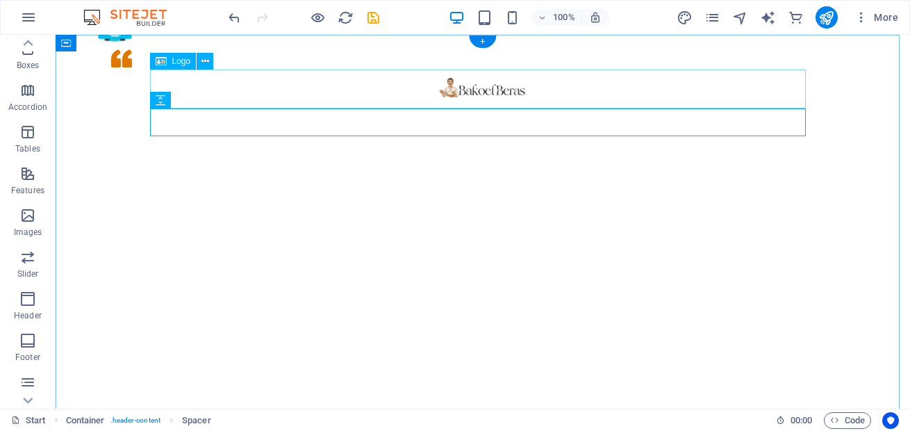
click at [491, 92] on div at bounding box center [483, 88] width 656 height 39
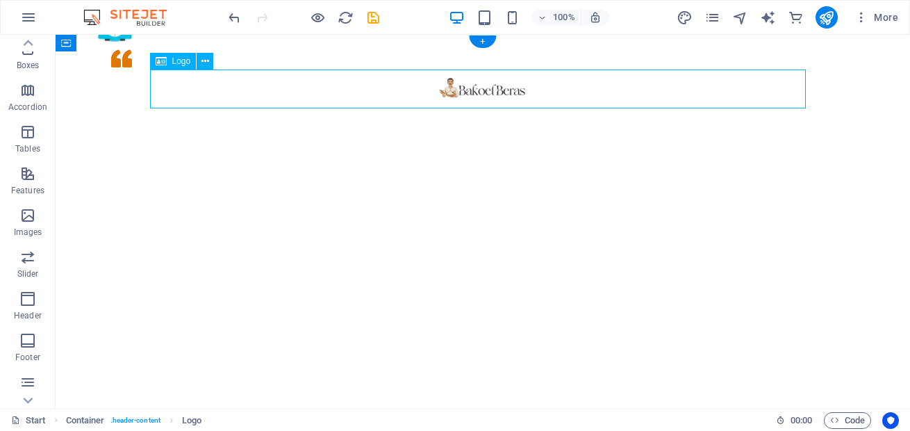
click at [491, 92] on div at bounding box center [483, 88] width 656 height 39
select select "px"
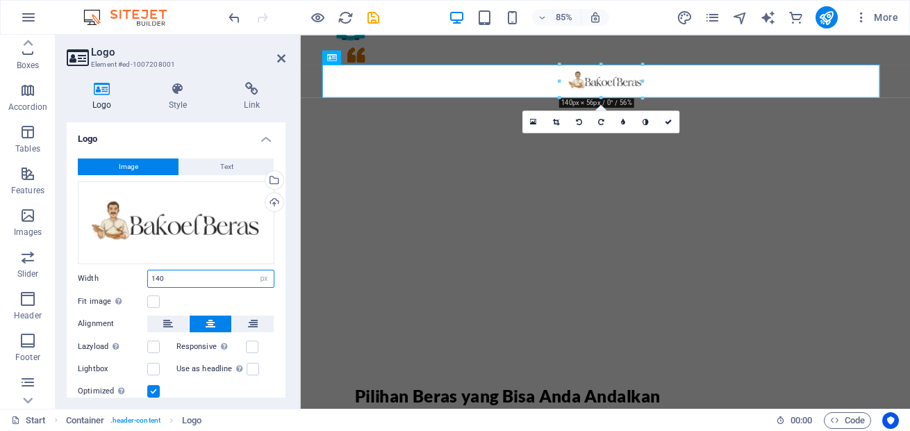
click at [214, 276] on input "140" at bounding box center [211, 278] width 126 height 17
type input "200"
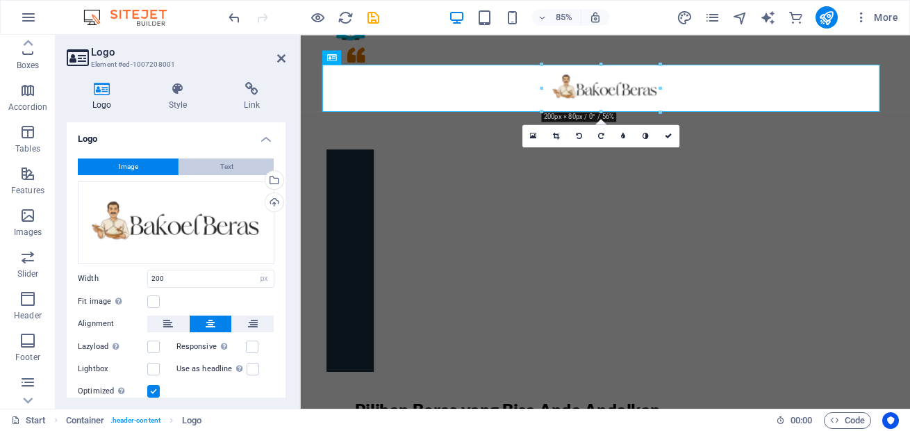
click at [224, 167] on span "Text" at bounding box center [226, 166] width 13 height 17
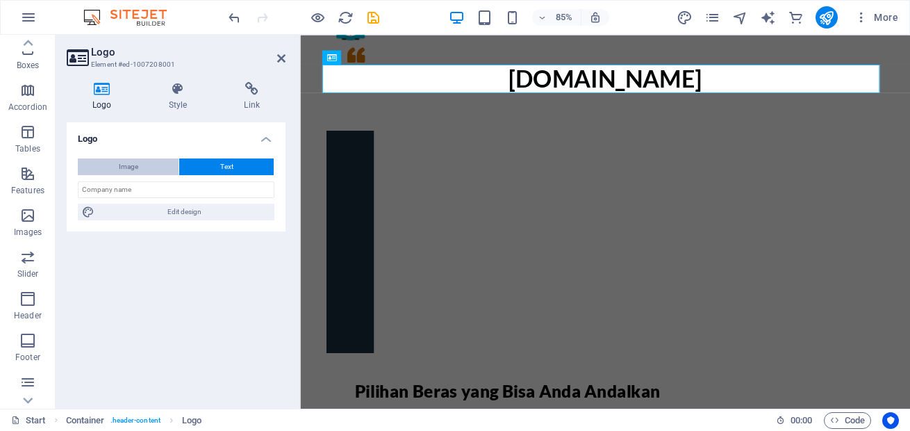
click at [143, 166] on button "Image" at bounding box center [128, 166] width 101 height 17
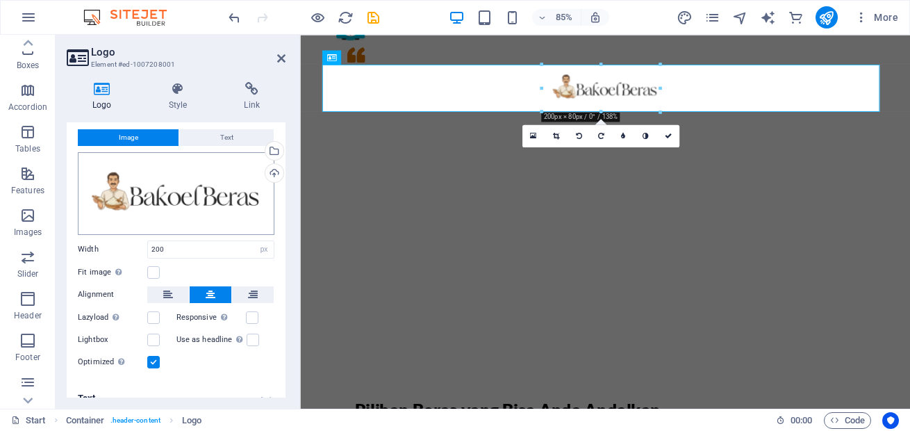
scroll to position [45, 0]
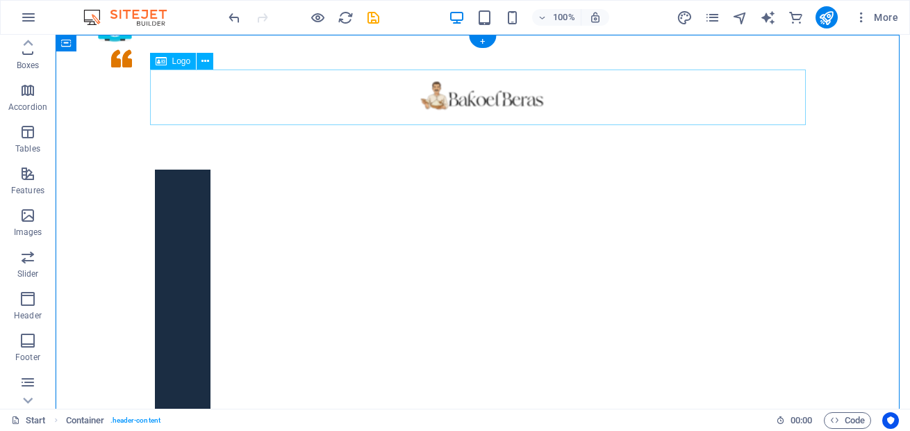
click at [513, 100] on div at bounding box center [483, 97] width 656 height 56
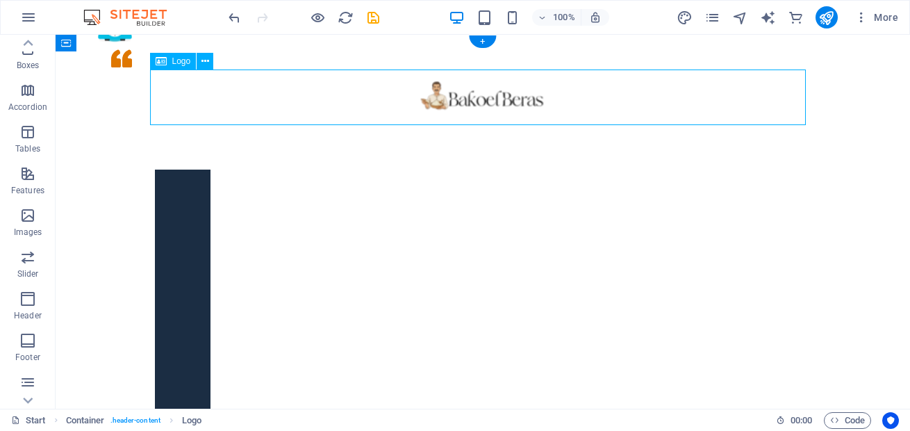
click at [513, 100] on div at bounding box center [483, 97] width 656 height 56
select select "px"
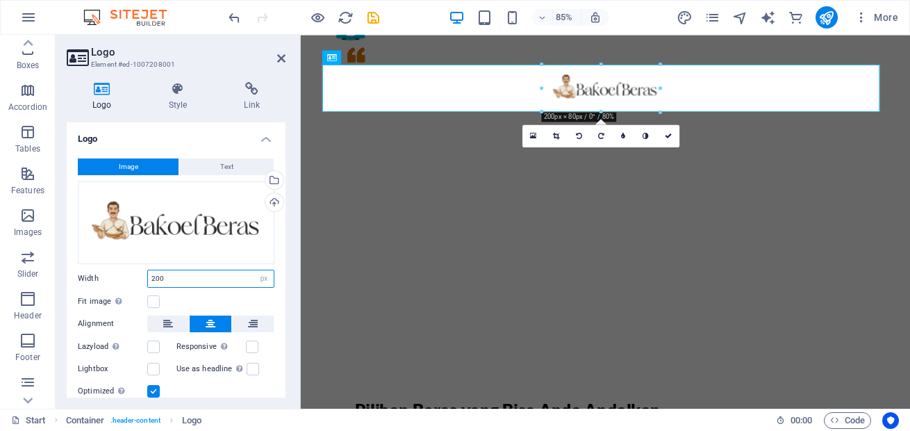
drag, startPoint x: 192, startPoint y: 277, endPoint x: 148, endPoint y: 277, distance: 43.8
click at [148, 277] on input "200" at bounding box center [211, 278] width 126 height 17
type input "140"
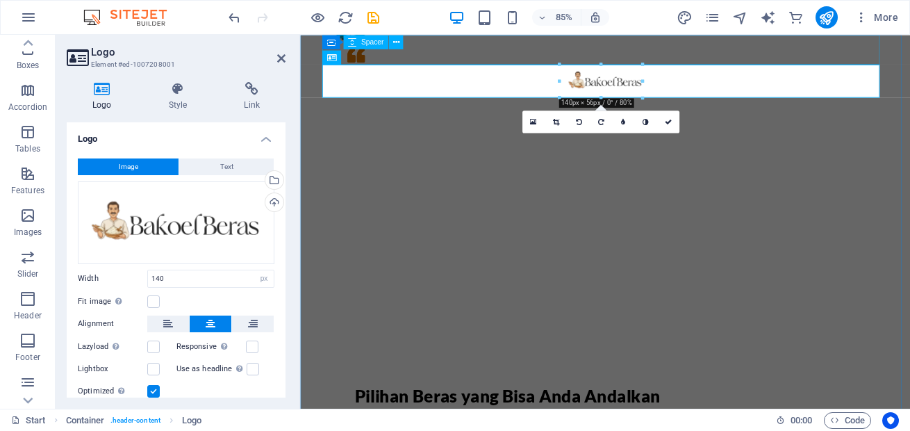
click at [493, 55] on div at bounding box center [659, 52] width 656 height 35
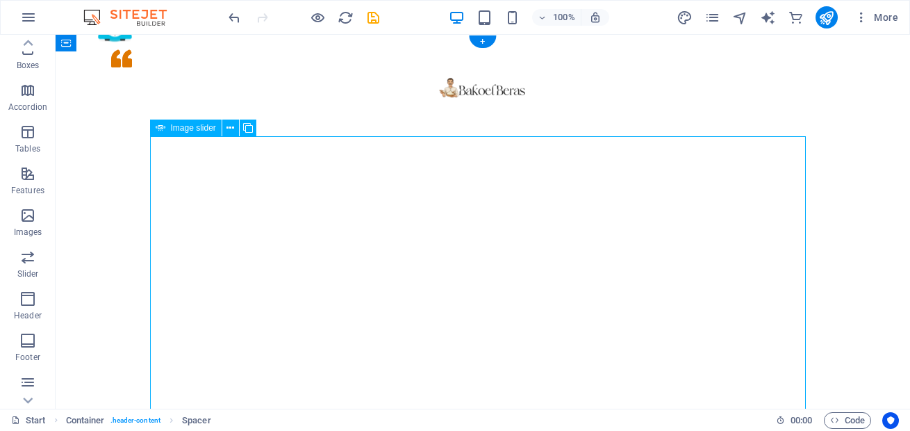
select select "px"
select select "ms"
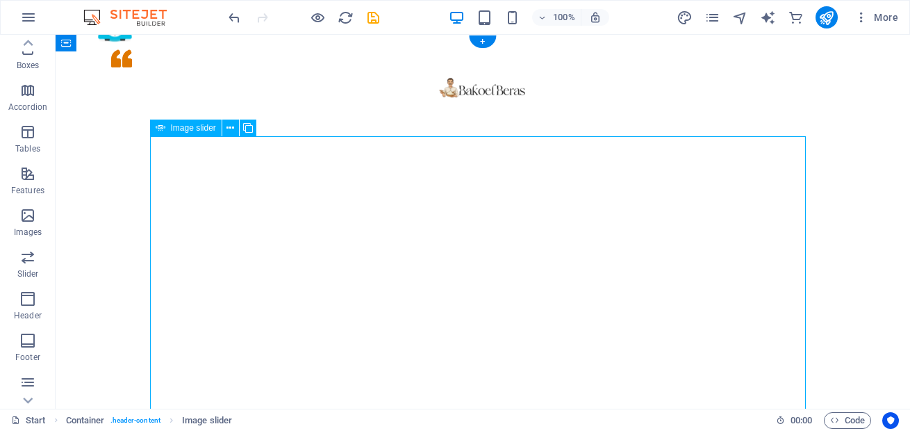
select select "s"
select select "progressive"
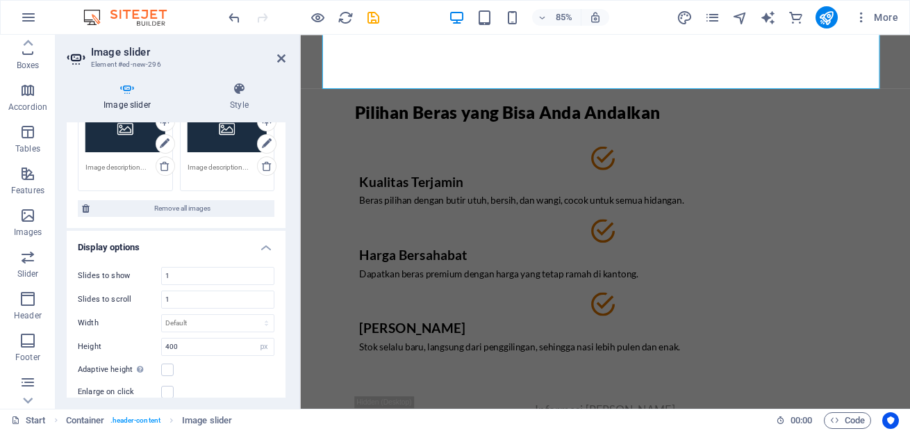
scroll to position [0, 0]
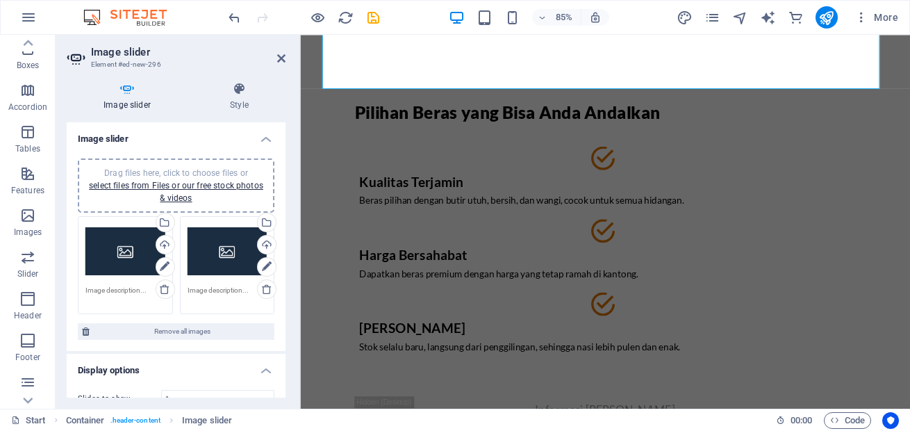
click at [276, 60] on header "Image slider Element #ed-new-296" at bounding box center [176, 53] width 219 height 36
click at [278, 60] on icon at bounding box center [281, 58] width 8 height 11
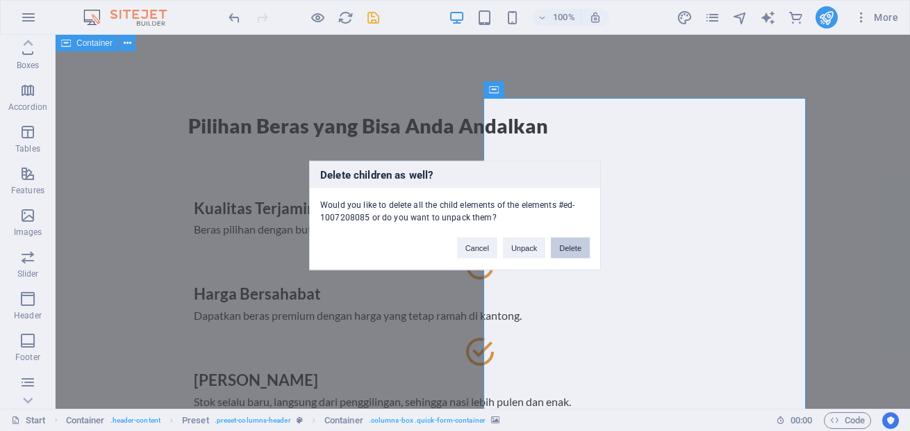
click at [576, 247] on button "Delete" at bounding box center [570, 248] width 39 height 21
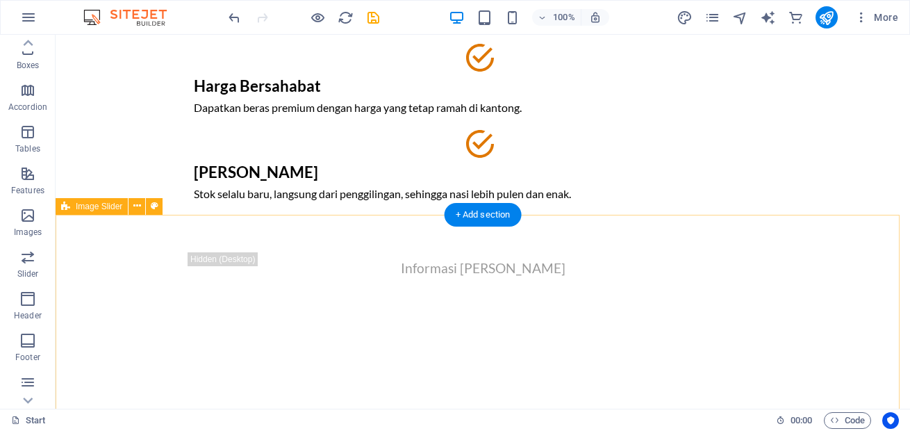
scroll to position [500, 0]
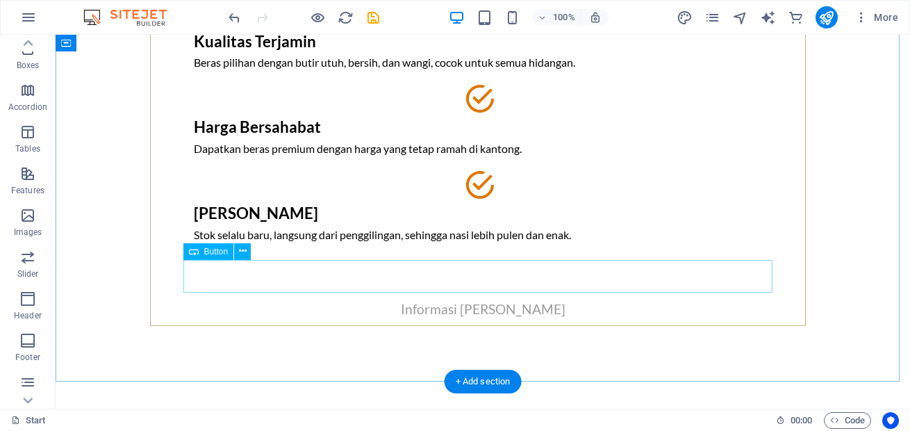
click at [590, 293] on div "Informasi Lebih Lanjut" at bounding box center [482, 309] width 589 height 33
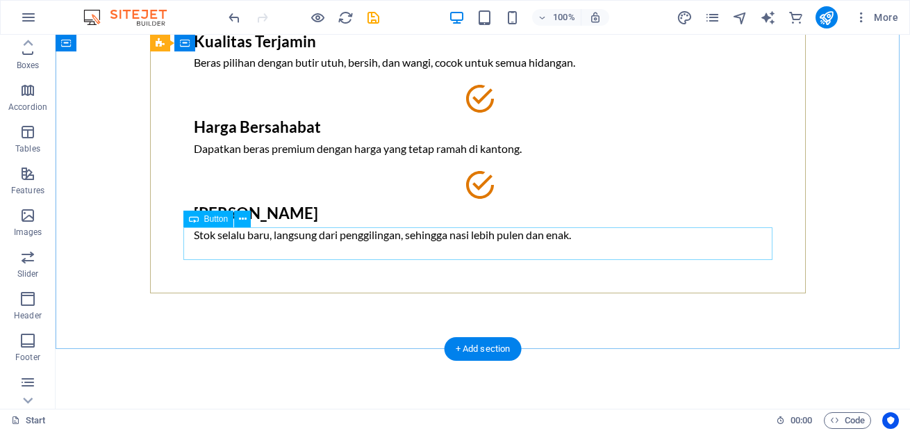
click at [515, 277] on div at bounding box center [482, 285] width 589 height 17
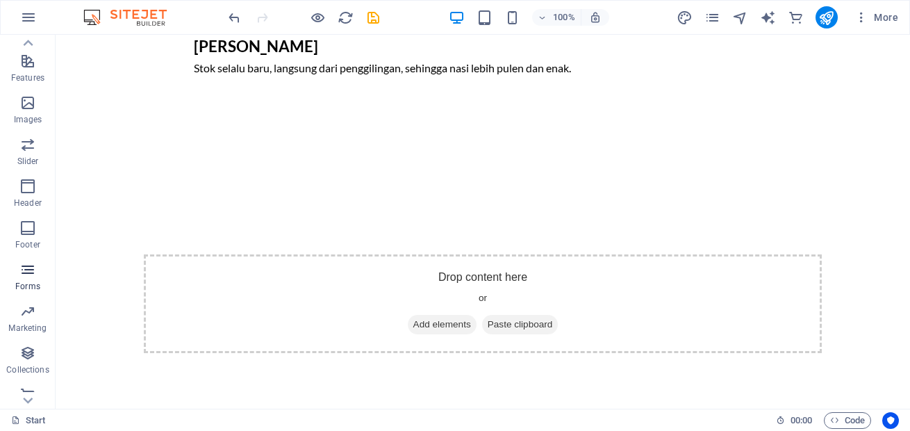
scroll to position [293, 0]
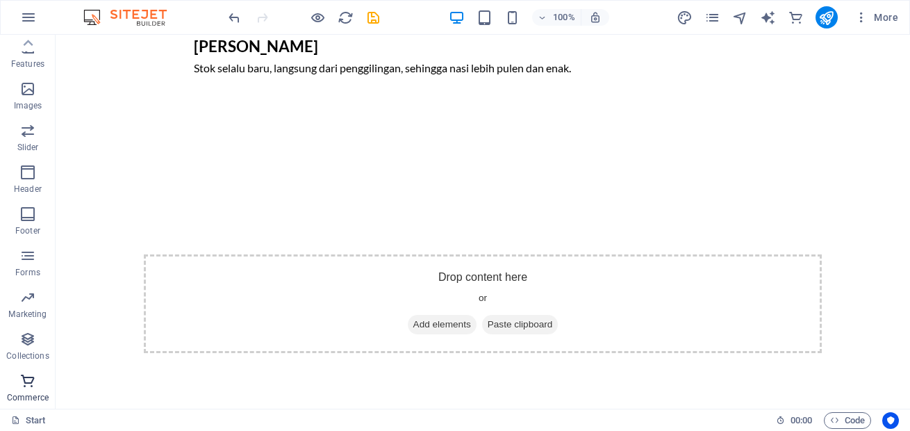
click at [28, 387] on icon "button" at bounding box center [27, 380] width 17 height 17
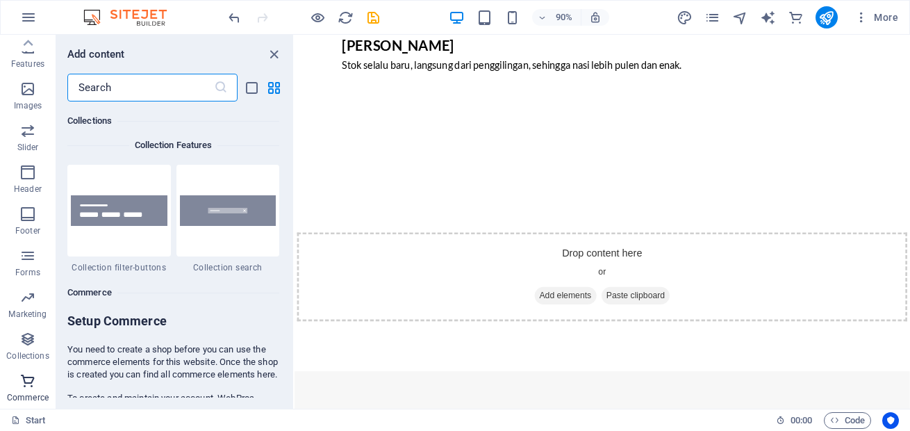
scroll to position [13392, 0]
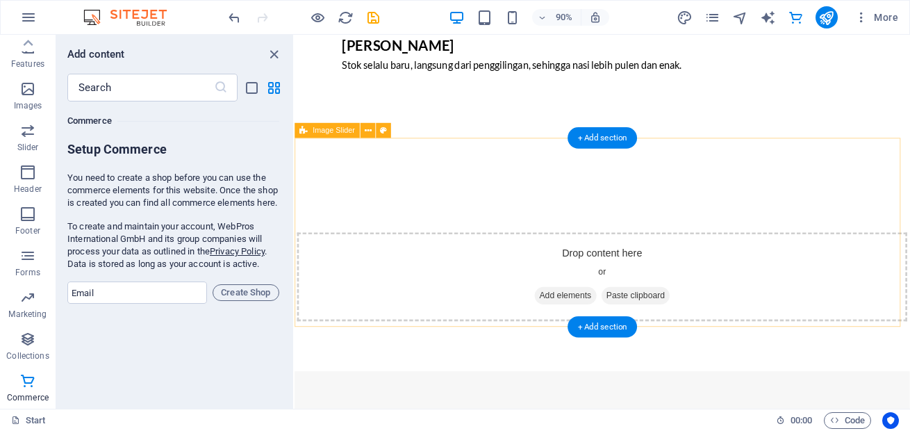
drag, startPoint x: 22, startPoint y: 385, endPoint x: 240, endPoint y: 369, distance: 218.8
click at [265, 359] on div "Favorites Elements Columns Content Boxes Accordion Tables Features Images Slide…" at bounding box center [147, 222] width 295 height 374
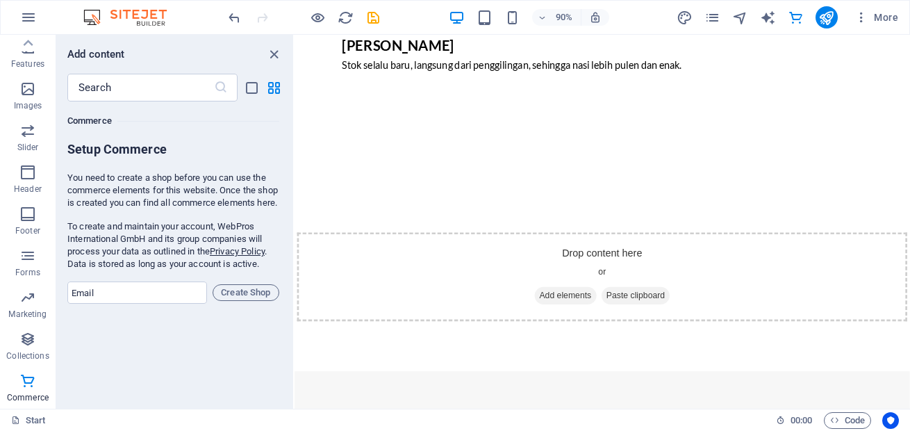
click at [177, 378] on div "Favorites 1 Star Headline 1 Star Container Elements 1 Star Headline 1 Star Text…" at bounding box center [174, 249] width 237 height 296
click at [151, 304] on input "email" at bounding box center [137, 292] width 140 height 22
click at [163, 352] on div "Favorites 1 Star Headline 1 Star Container Elements 1 Star Headline 1 Star Text…" at bounding box center [174, 249] width 237 height 296
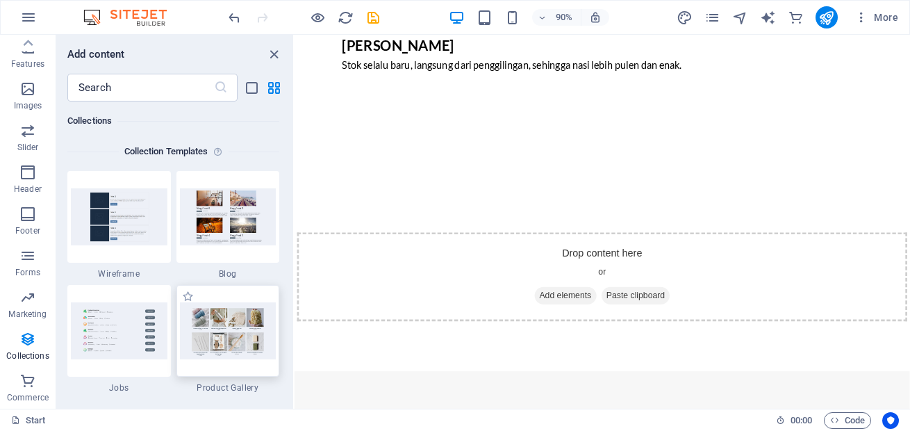
scroll to position [12808, 0]
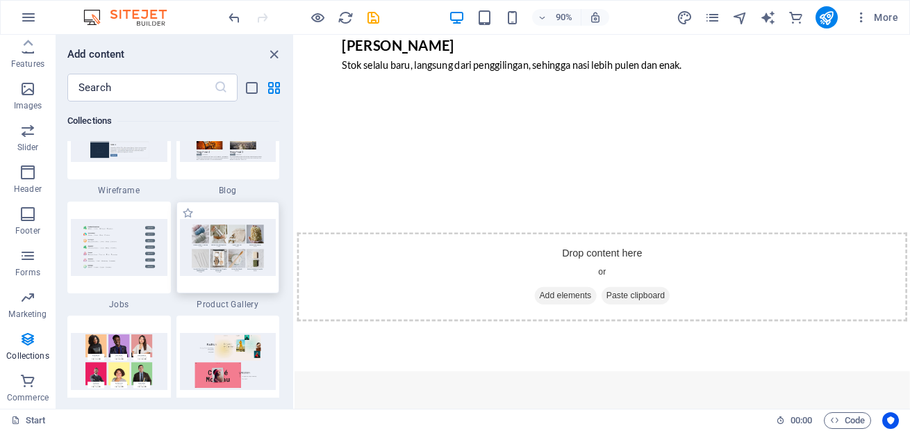
click at [222, 256] on img at bounding box center [228, 247] width 97 height 56
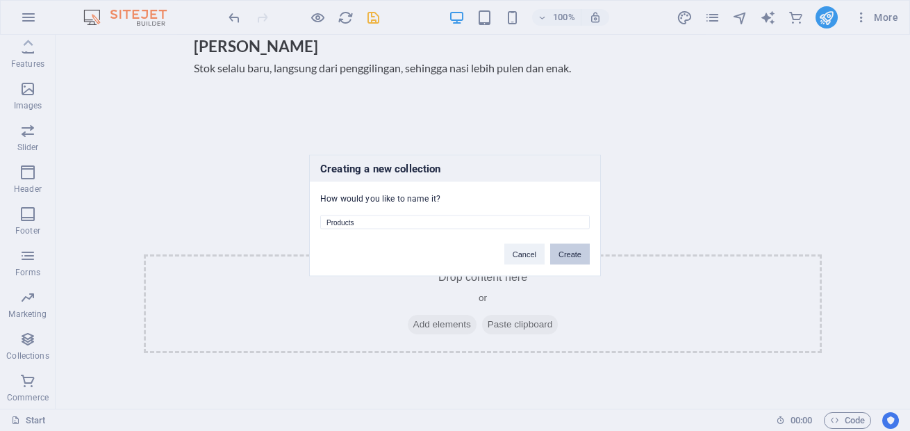
click at [566, 254] on button "Create" at bounding box center [570, 254] width 40 height 21
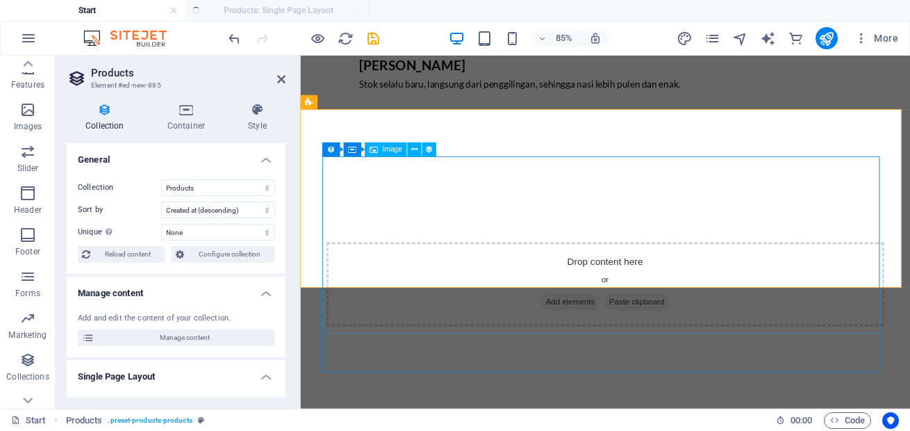
select select "createdAt_DESC"
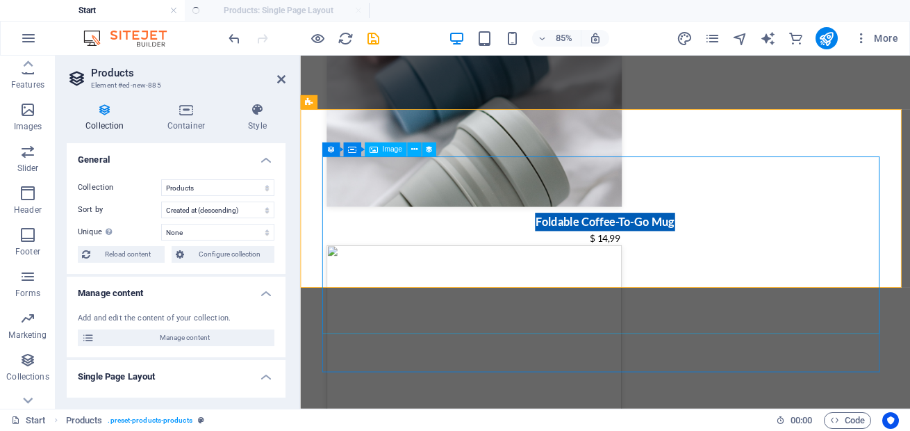
scroll to position [0, 0]
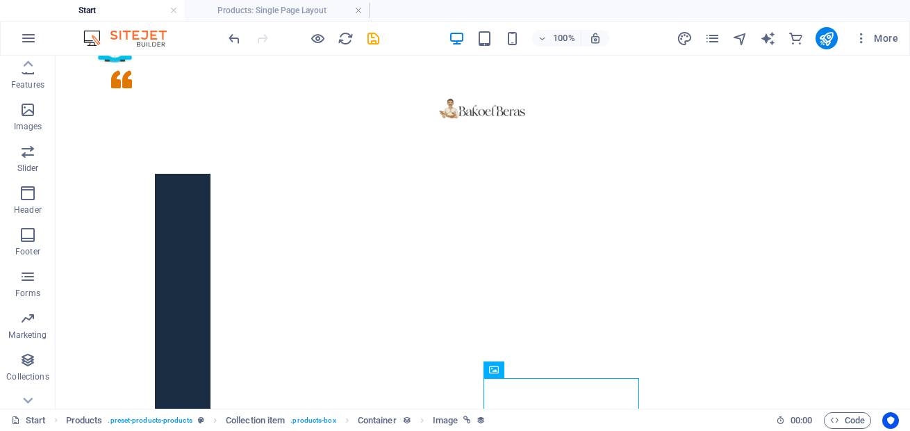
click at [412, 37] on div "100% More" at bounding box center [565, 38] width 678 height 22
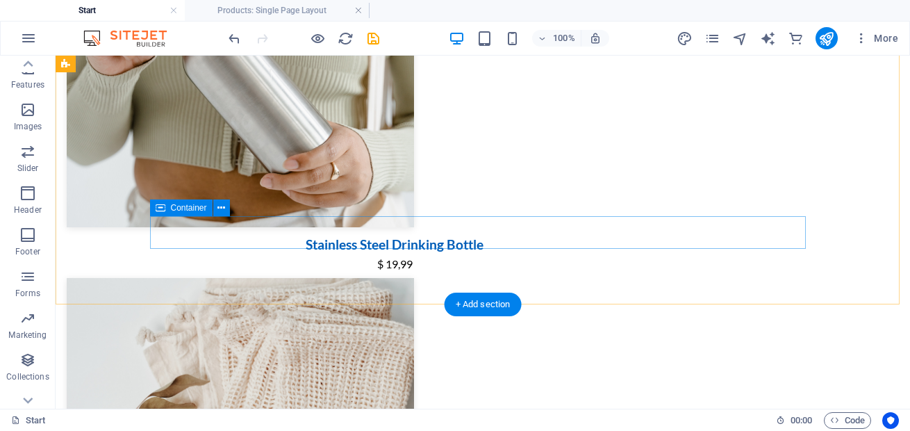
scroll to position [1084, 0]
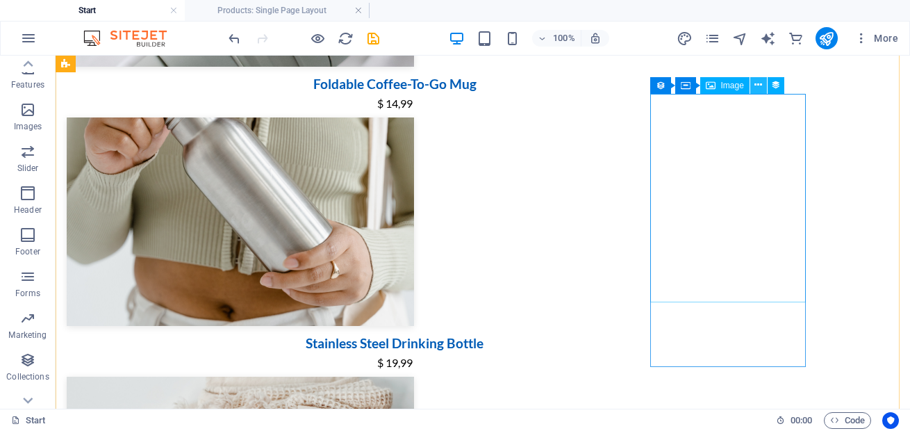
click at [759, 85] on icon at bounding box center [759, 85] width 8 height 15
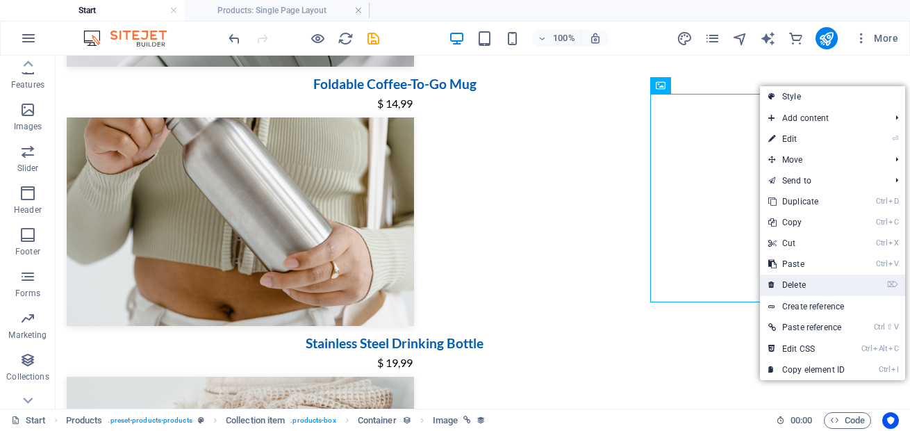
drag, startPoint x: 807, startPoint y: 284, endPoint x: 714, endPoint y: 175, distance: 143.4
click at [807, 284] on link "⌦ Delete" at bounding box center [806, 285] width 93 height 21
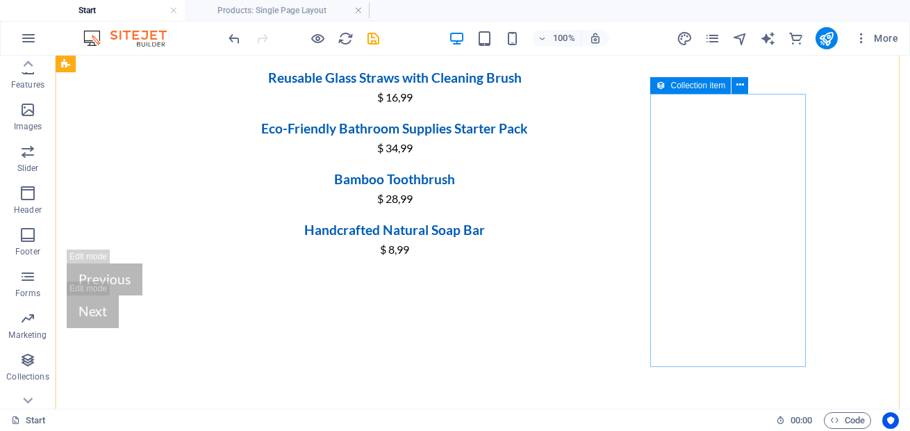
scroll to position [876, 0]
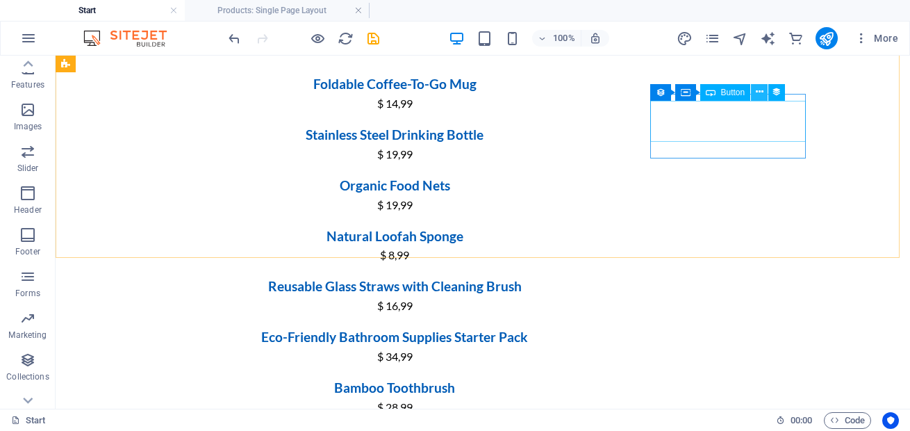
click at [756, 93] on icon at bounding box center [760, 92] width 8 height 15
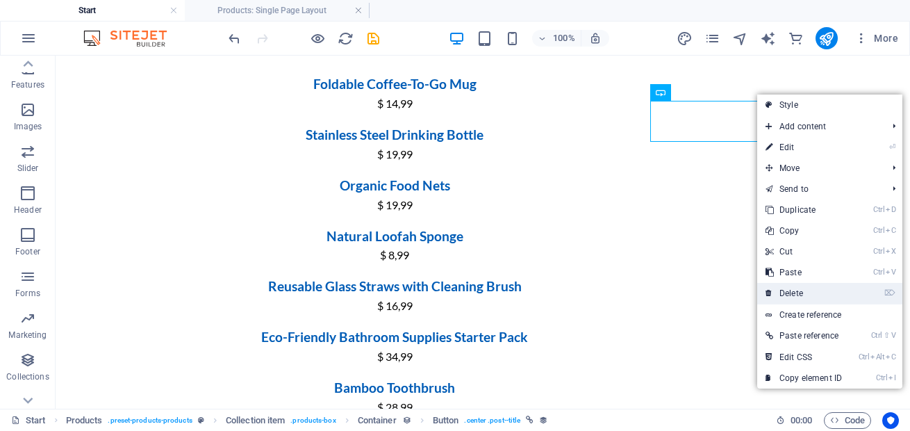
click at [805, 293] on link "⌦ Delete" at bounding box center [803, 293] width 93 height 21
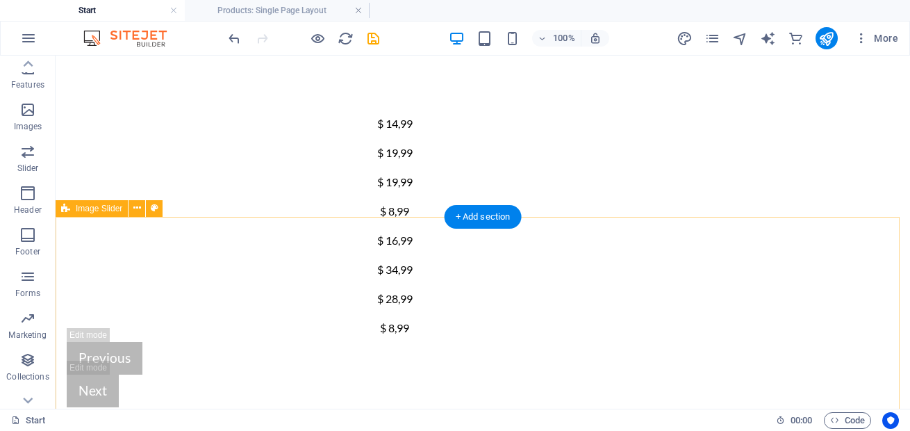
scroll to position [667, 0]
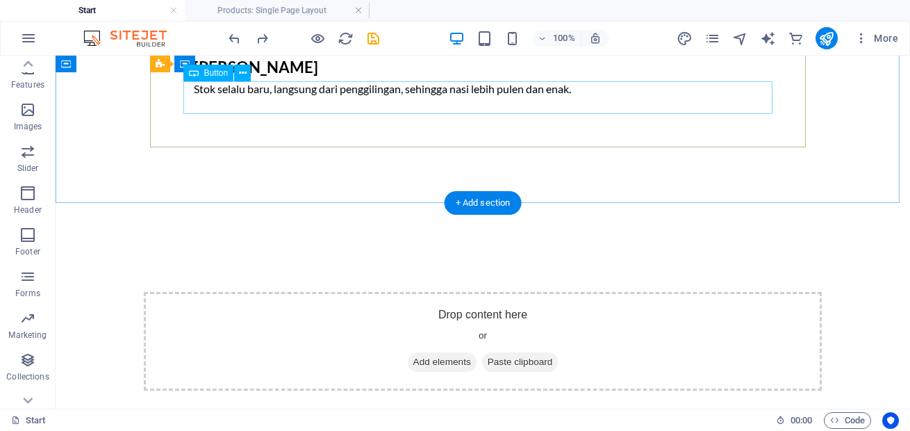
click at [475, 131] on div at bounding box center [482, 139] width 589 height 17
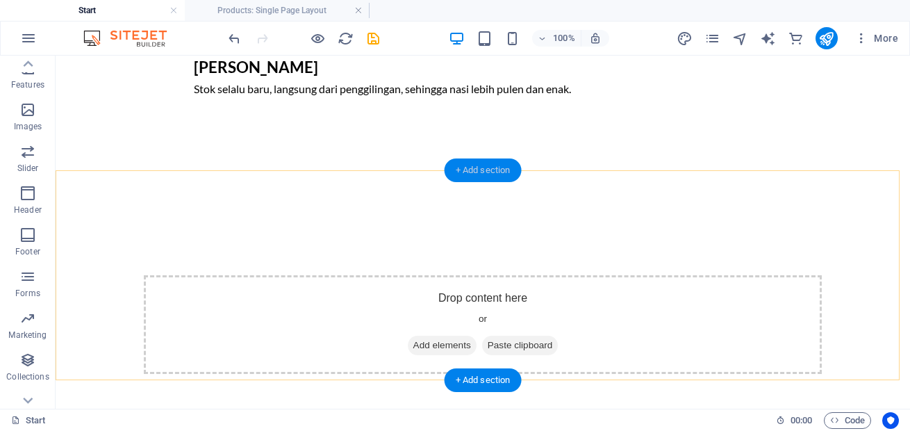
click at [506, 174] on div "+ Add section" at bounding box center [483, 170] width 77 height 24
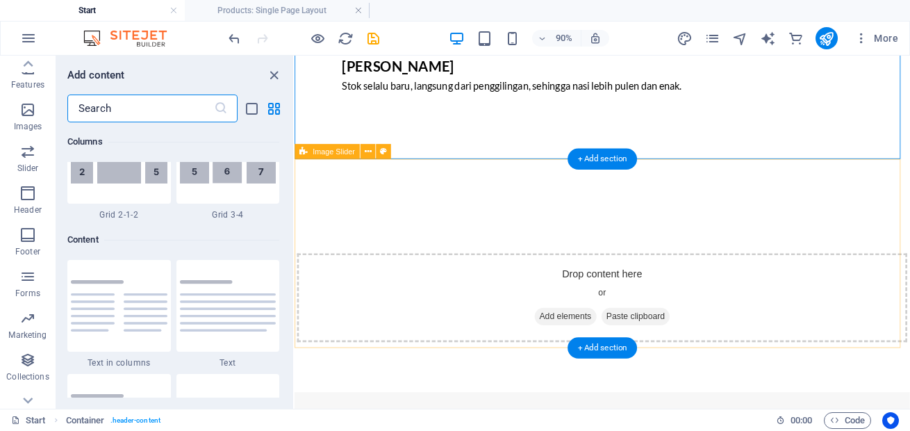
scroll to position [2432, 0]
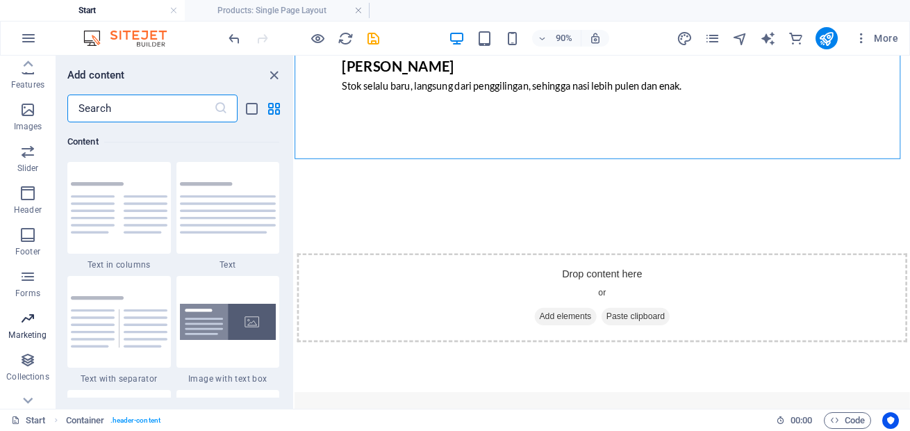
click at [25, 343] on span "Marketing" at bounding box center [28, 326] width 56 height 33
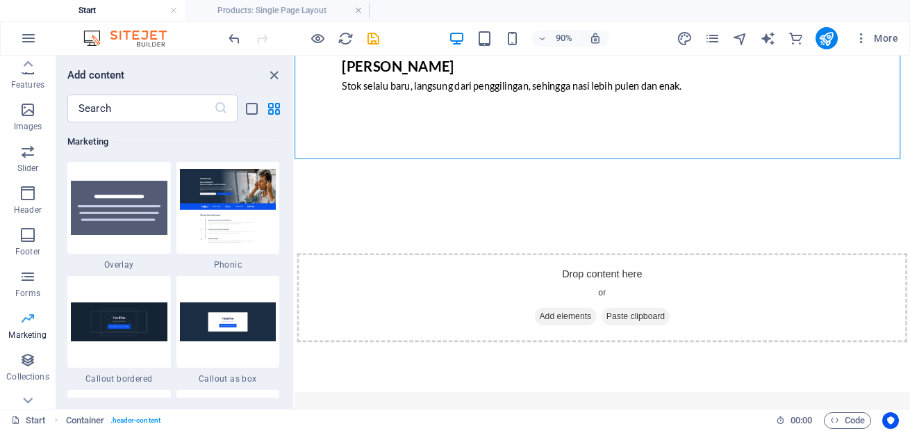
scroll to position [314, 0]
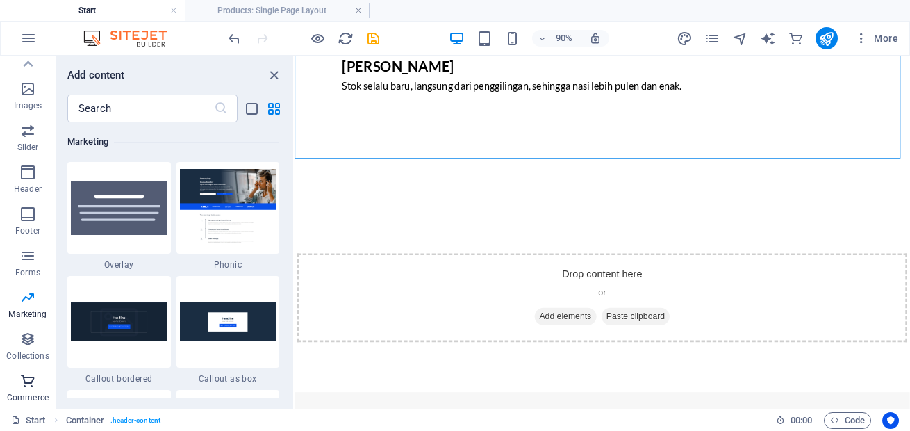
click at [31, 388] on icon "button" at bounding box center [27, 380] width 17 height 17
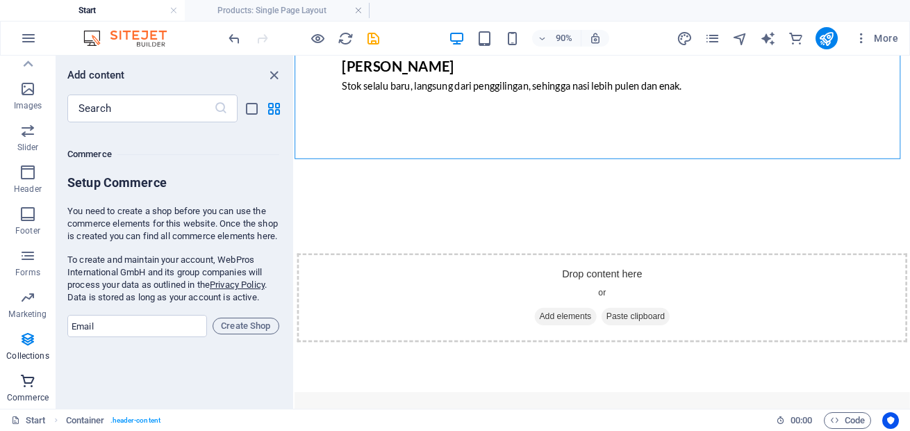
scroll to position [13392, 0]
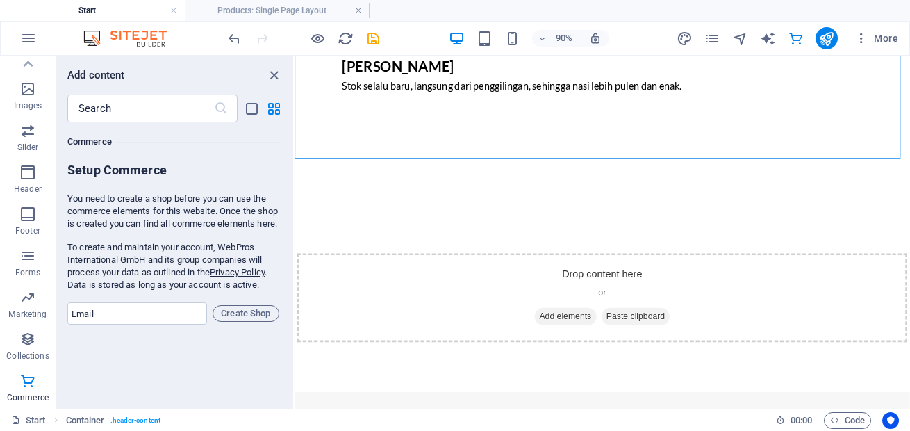
drag, startPoint x: 63, startPoint y: 195, endPoint x: 136, endPoint y: 137, distance: 93.0
click at [279, 295] on div "Favorites 1 Star Headline 1 Star Container Elements 1 Star Headline 1 Star Text…" at bounding box center [174, 259] width 237 height 275
click at [151, 280] on p "To create and maintain your account, WebPros International GmbH and its group c…" at bounding box center [173, 266] width 212 height 50
drag, startPoint x: 278, startPoint y: 295, endPoint x: 35, endPoint y: 96, distance: 313.6
click at [62, 199] on div "Favorites 1 Star Headline 1 Star Container Elements 1 Star Headline 1 Star Text…" at bounding box center [174, 259] width 237 height 275
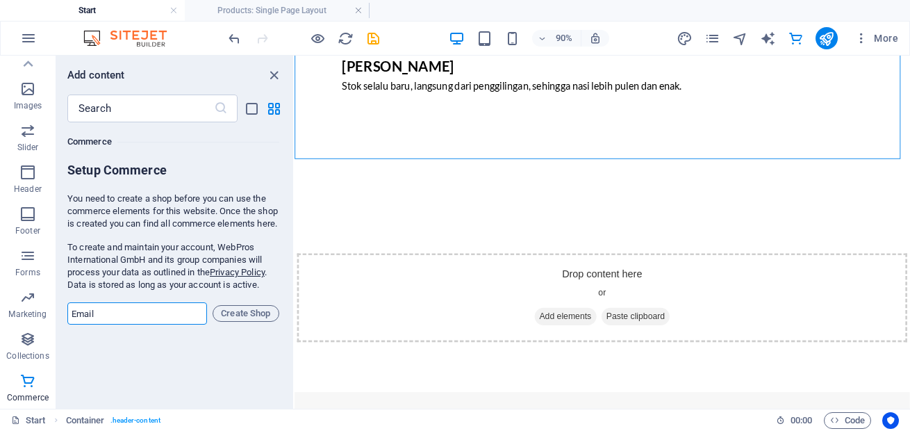
click at [167, 325] on input "email" at bounding box center [137, 313] width 140 height 22
type input "siwebrunteam@gmail.com"
click at [236, 322] on span "Create Shop" at bounding box center [246, 313] width 54 height 17
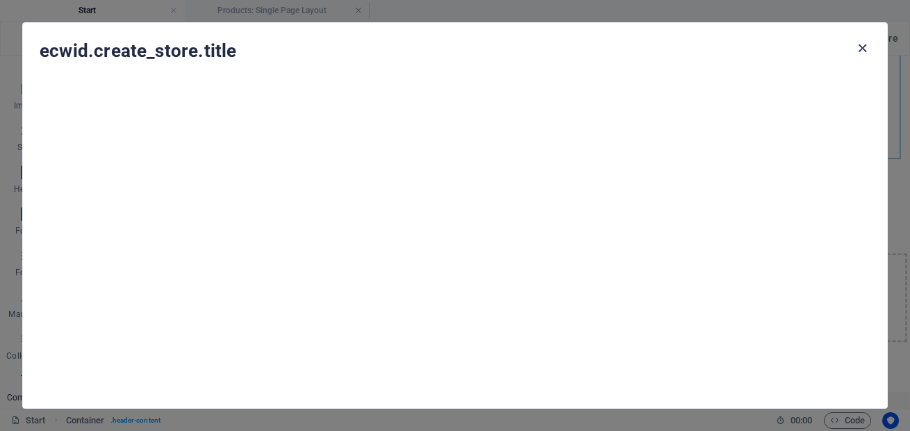
click at [864, 48] on icon "button" at bounding box center [863, 48] width 16 height 16
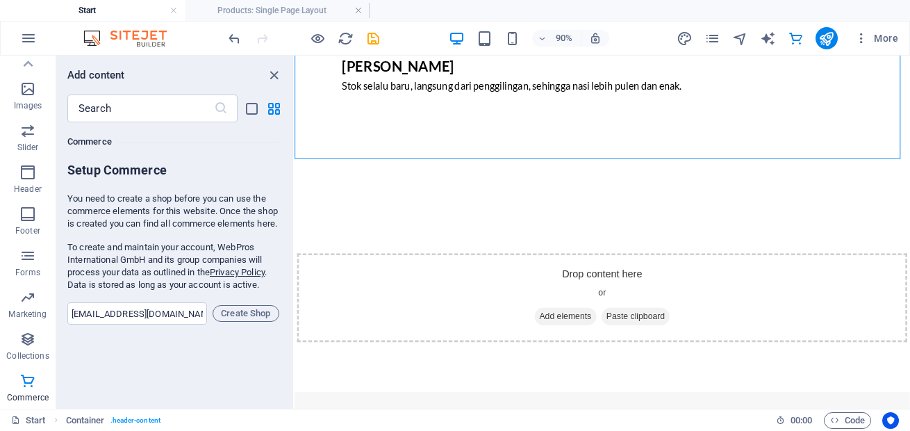
scroll to position [13225, 0]
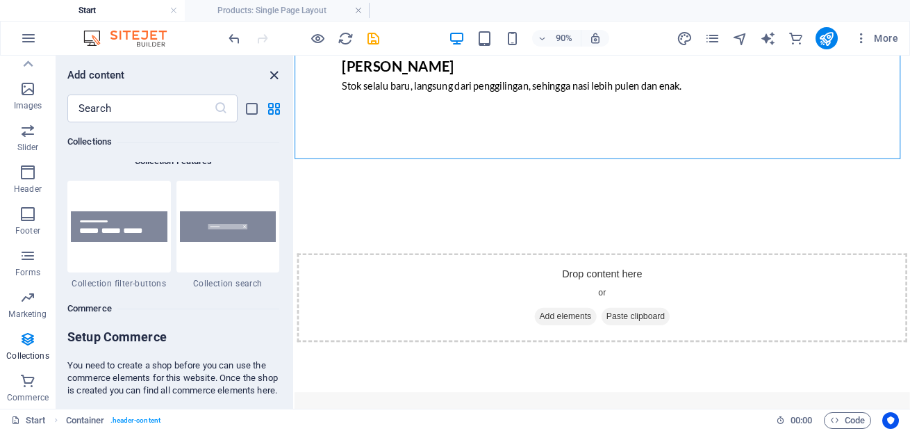
click at [273, 67] on icon "close panel" at bounding box center [274, 75] width 16 height 16
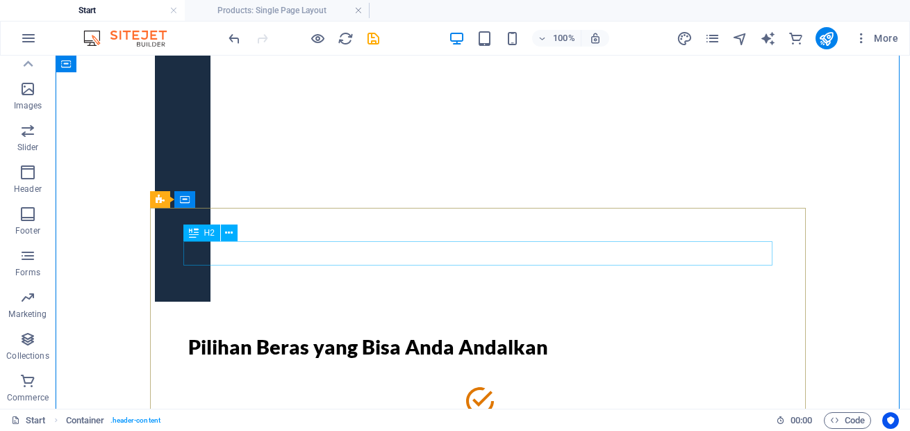
scroll to position [0, 0]
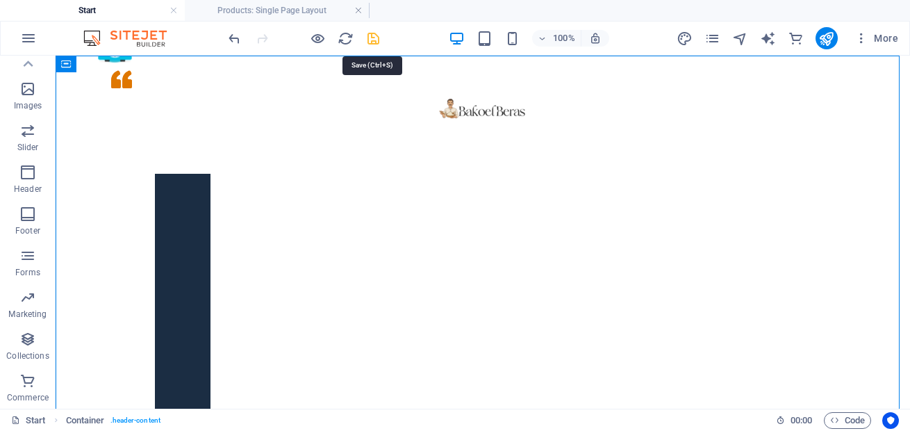
click at [370, 40] on icon "save" at bounding box center [374, 39] width 16 height 16
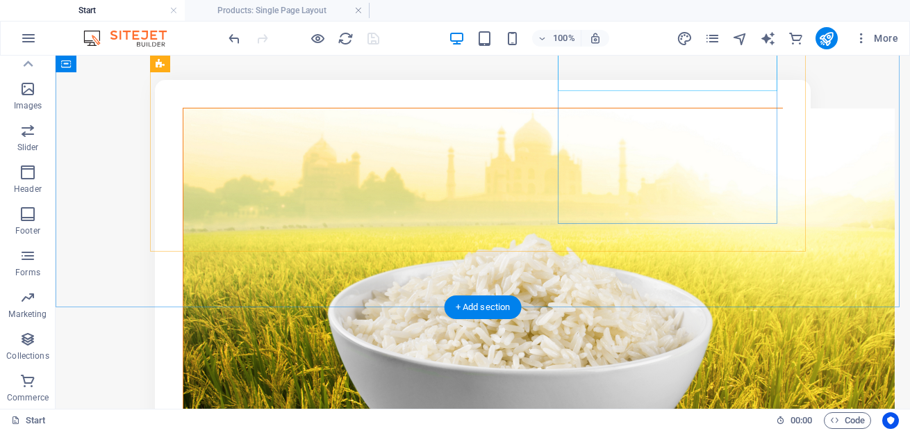
scroll to position [1168, 0]
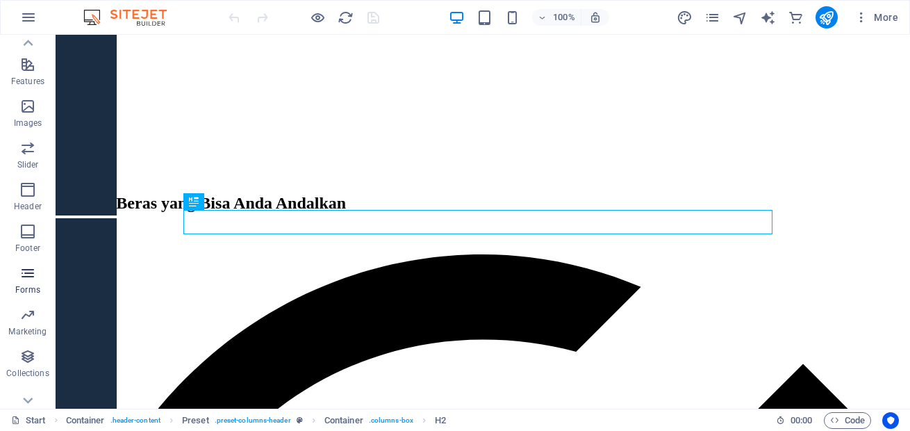
scroll to position [293, 0]
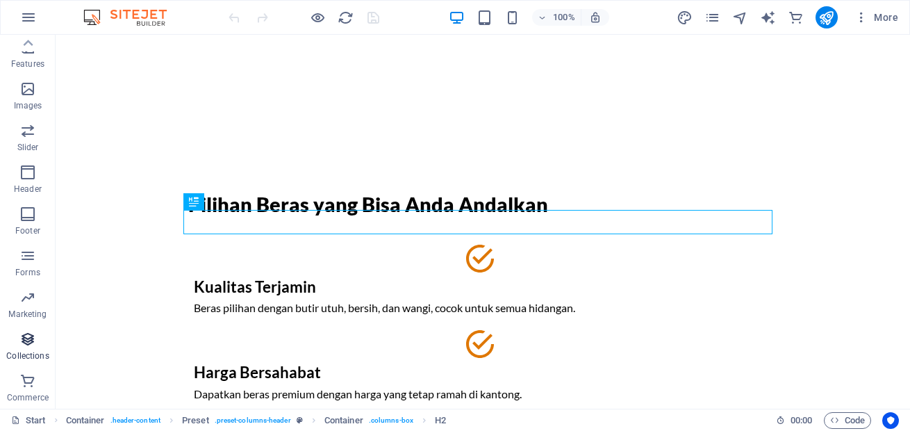
click at [28, 331] on icon "button" at bounding box center [27, 339] width 17 height 17
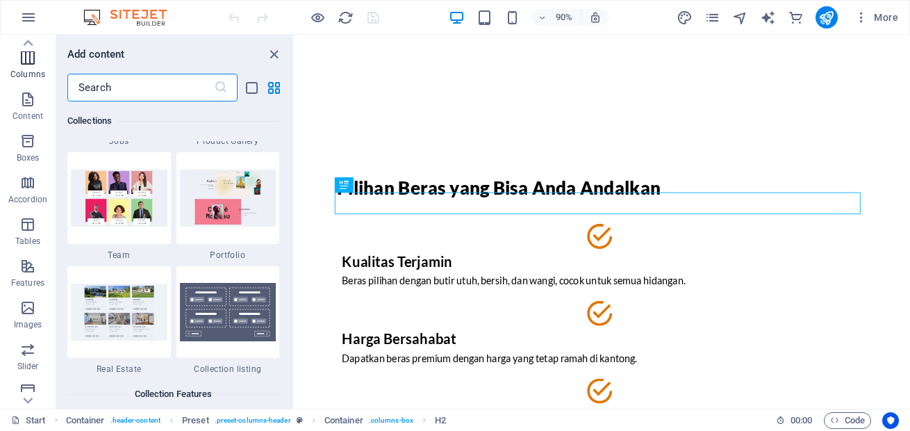
scroll to position [0, 0]
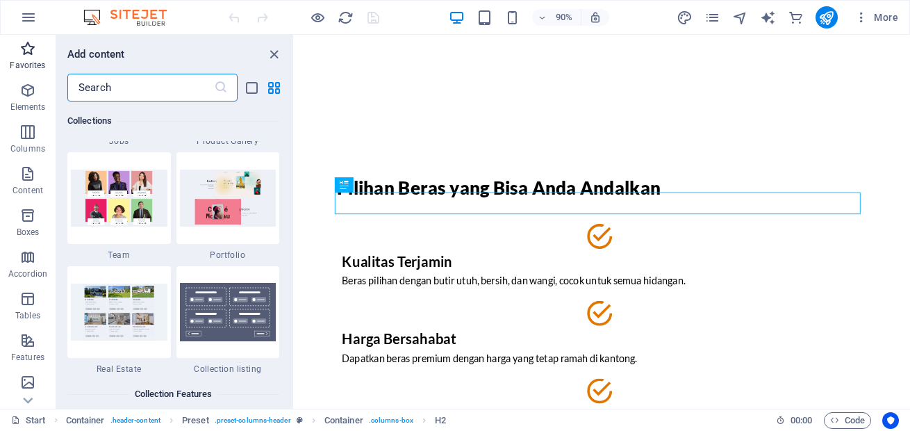
click at [29, 65] on p "Favorites" at bounding box center [27, 65] width 35 height 11
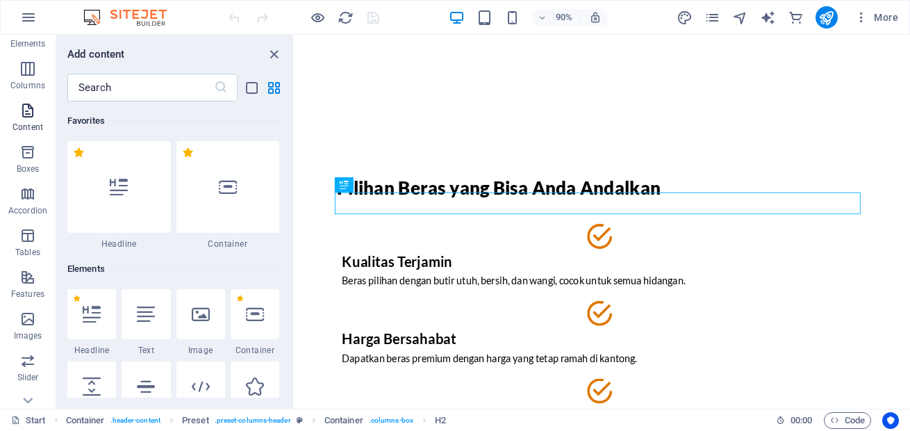
scroll to position [167, 0]
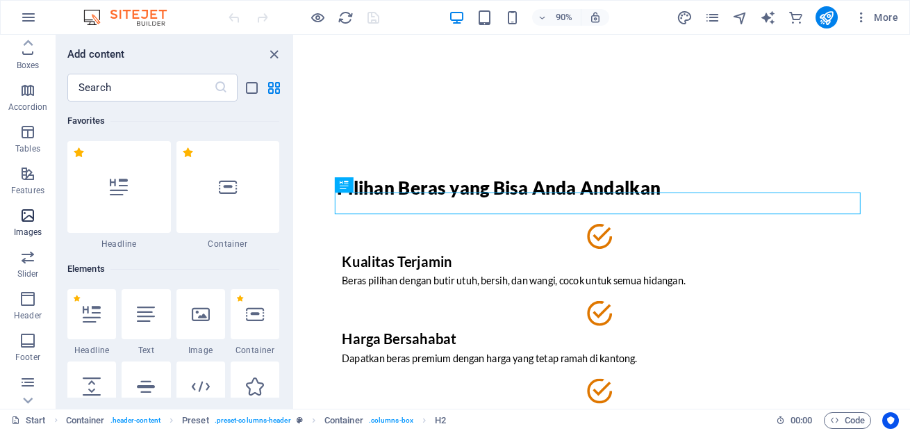
click at [33, 221] on icon "button" at bounding box center [27, 215] width 17 height 17
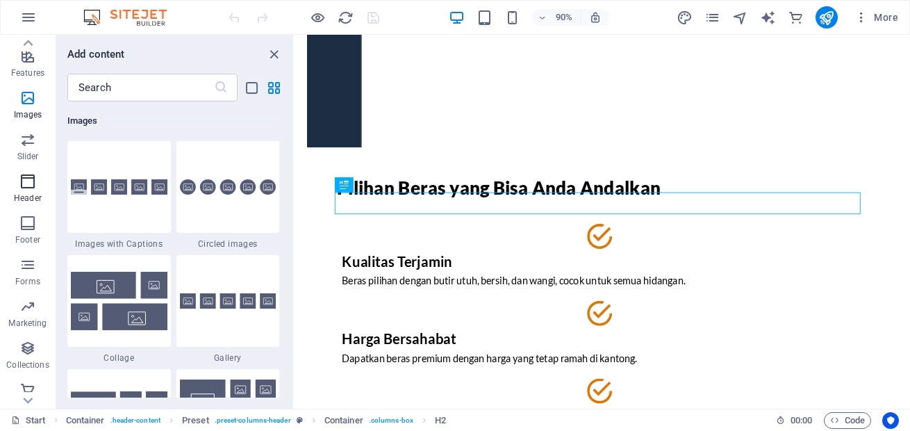
scroll to position [293, 0]
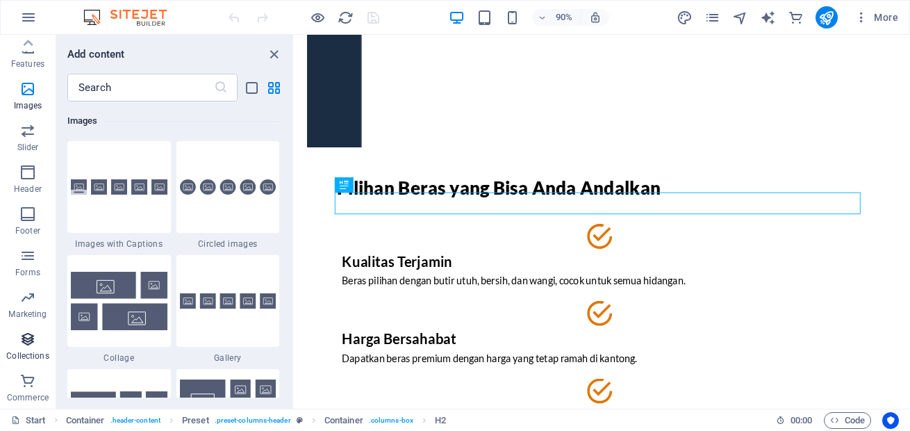
click at [24, 352] on p "Collections" at bounding box center [27, 355] width 42 height 11
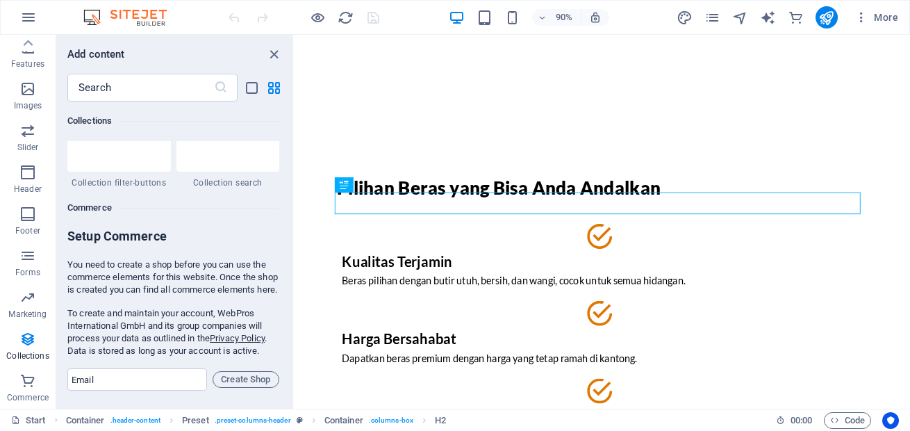
scroll to position [13533, 0]
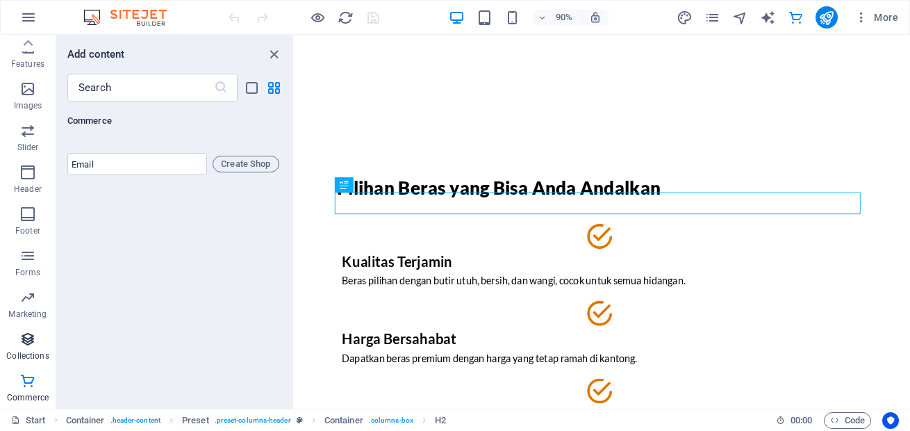
click at [33, 343] on icon "button" at bounding box center [27, 339] width 17 height 17
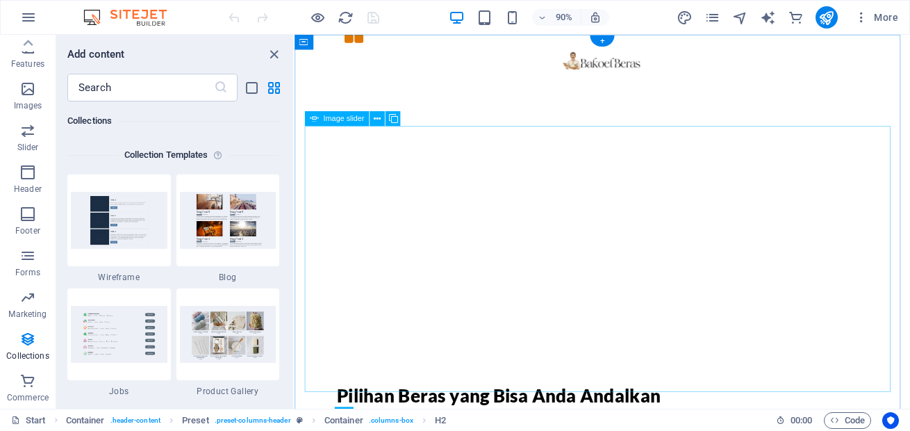
scroll to position [0, 0]
